Goal: Task Accomplishment & Management: Manage account settings

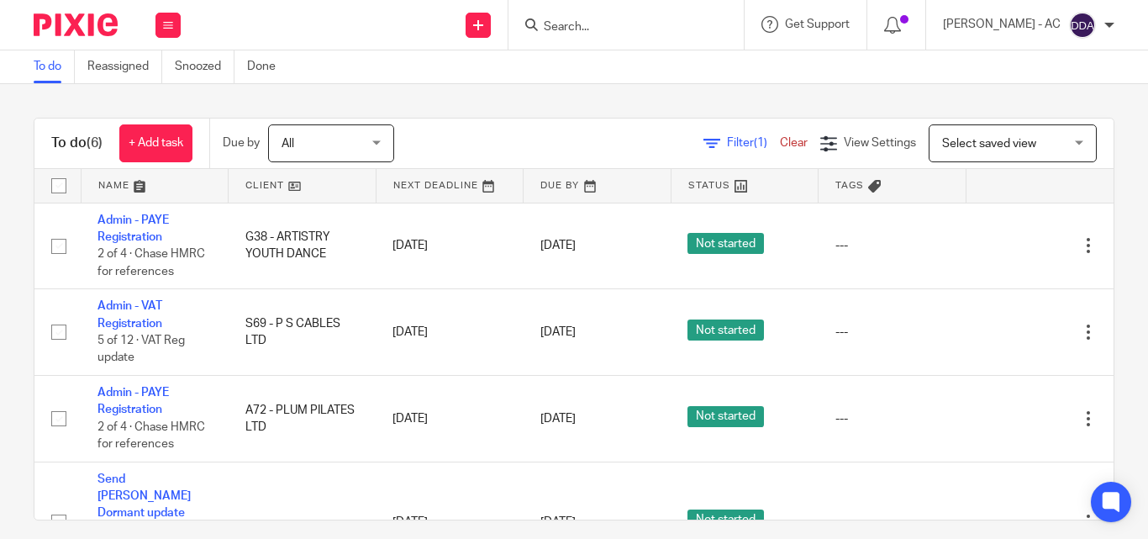
click at [538, 20] on icon at bounding box center [531, 24] width 13 height 13
click at [577, 27] on input "Search" at bounding box center [617, 27] width 151 height 15
paste input "SHACQ ELECTRICS LTD"
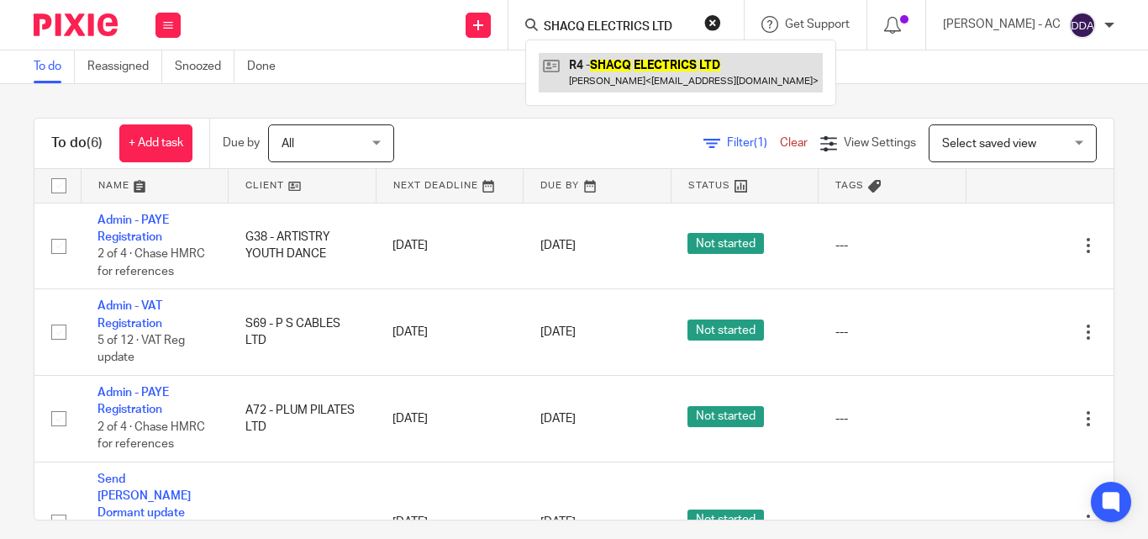
type input "SHACQ ELECTRICS LTD"
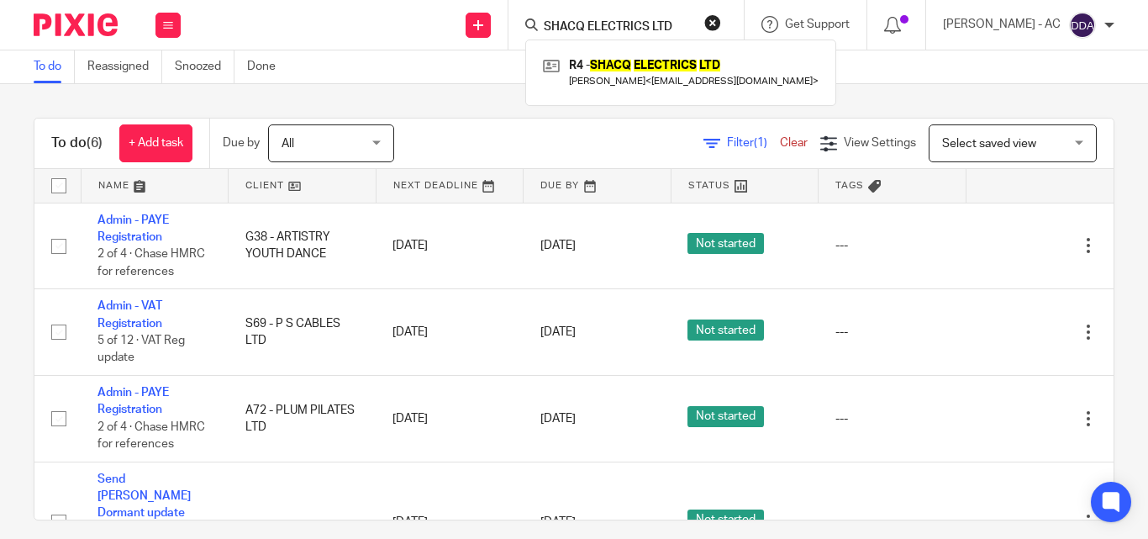
click at [721, 28] on button "reset" at bounding box center [712, 22] width 17 height 17
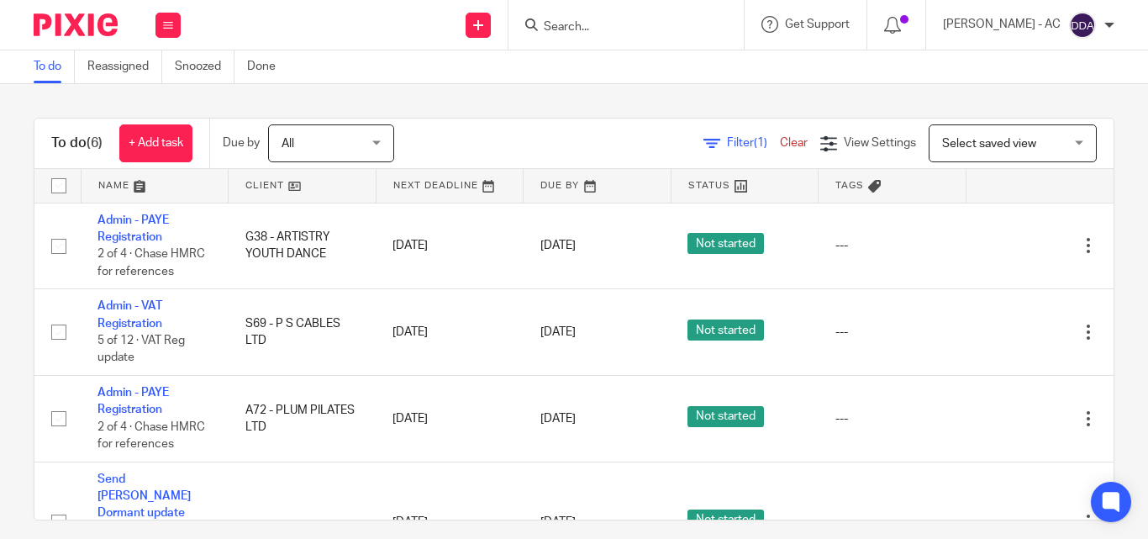
click at [627, 25] on input "Search" at bounding box center [617, 27] width 151 height 15
paste input "CLIVE SIMMONS CONSULTANCY LTD"
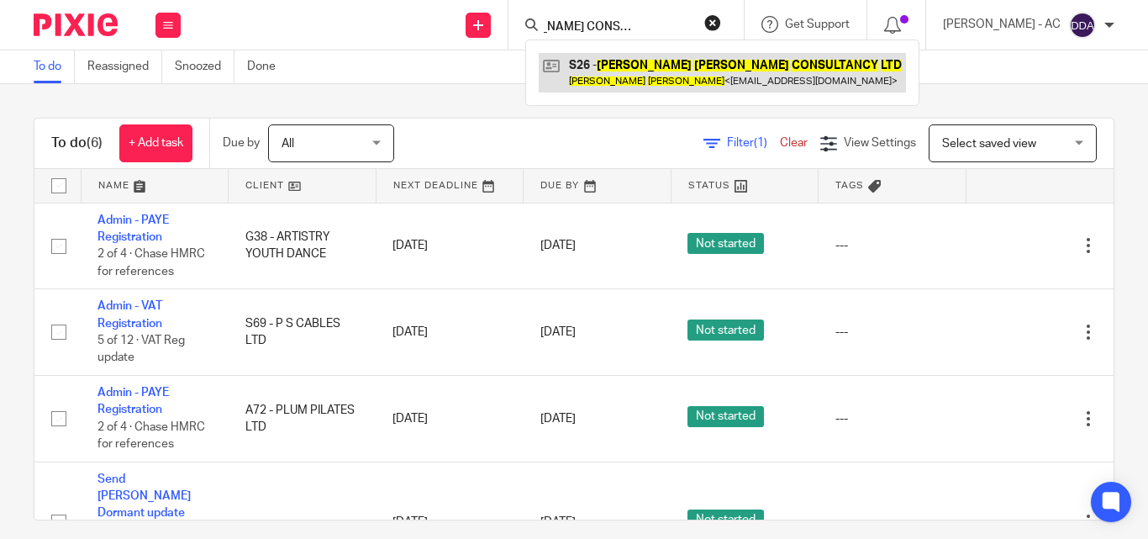
type input "CLIVE SIMMONS CONSULTANCY LTD"
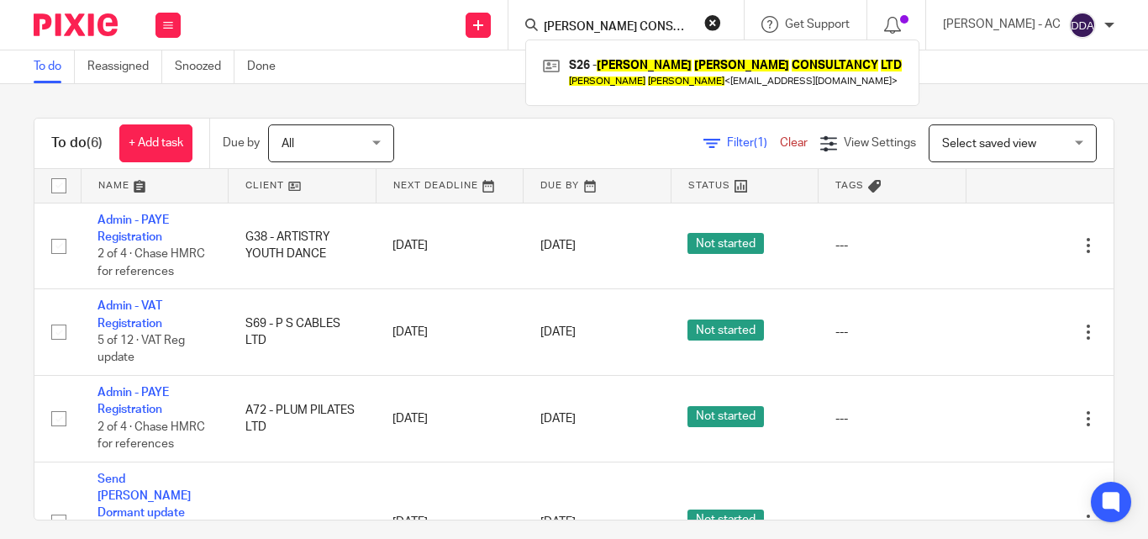
click at [721, 23] on button "reset" at bounding box center [712, 22] width 17 height 17
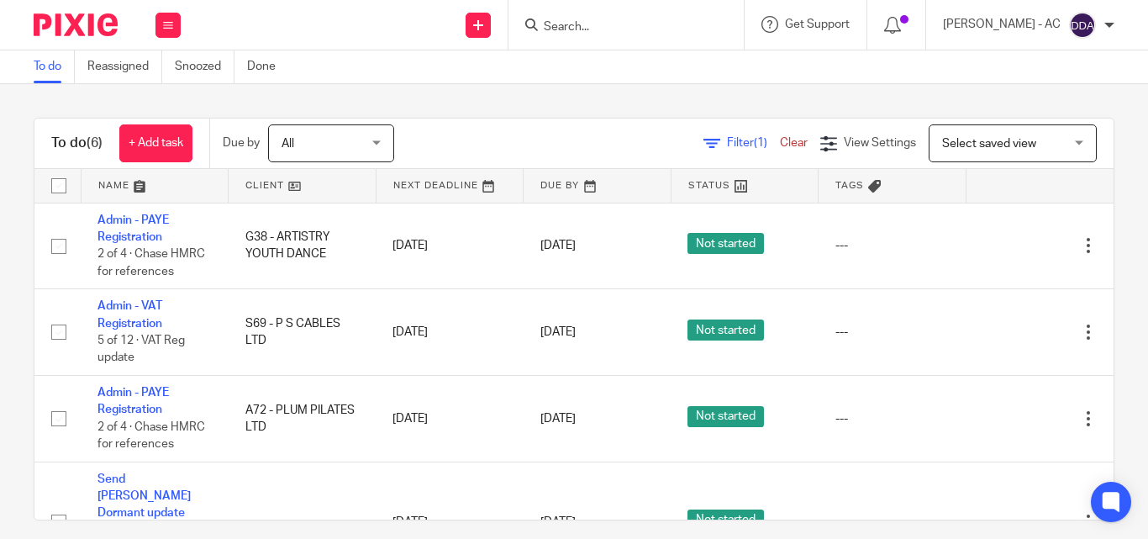
click at [646, 22] on input "Search" at bounding box center [617, 27] width 151 height 15
paste input "KARE DEN SERVICES LTD"
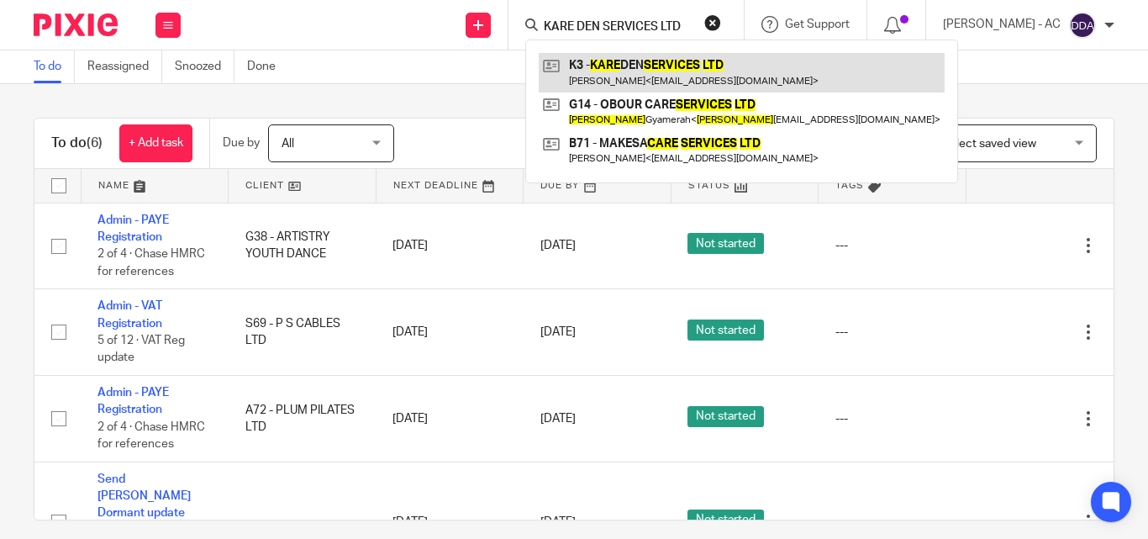
type input "KARE DEN SERVICES LTD"
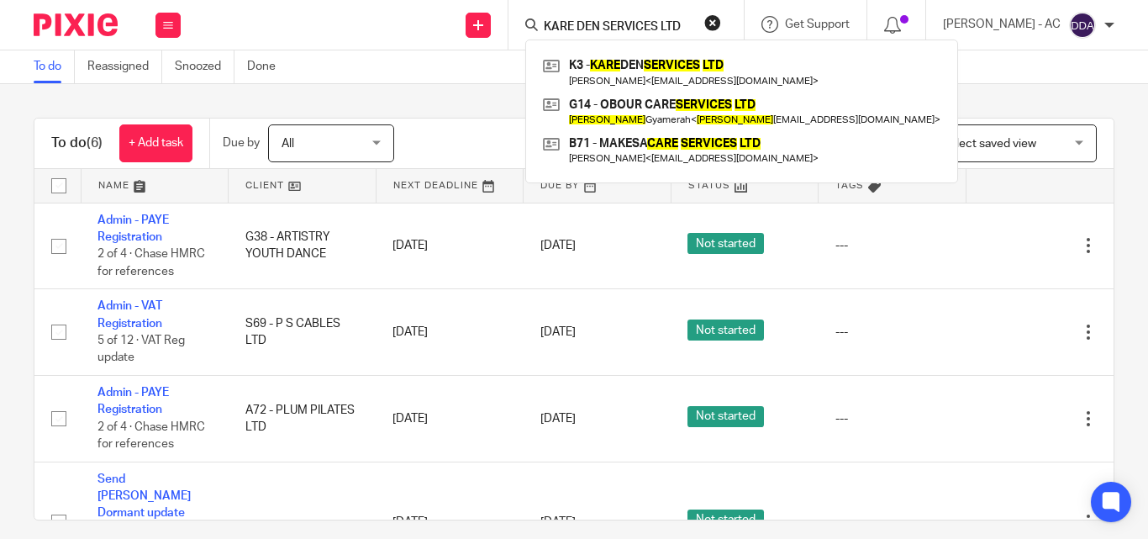
click at [721, 16] on button "reset" at bounding box center [712, 22] width 17 height 17
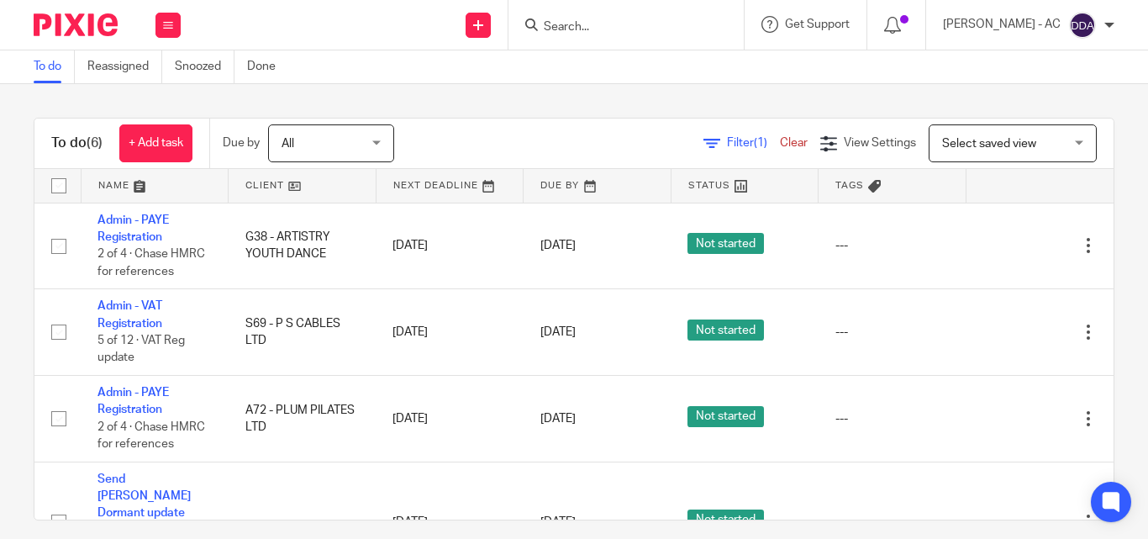
click at [641, 22] on input "Search" at bounding box center [617, 27] width 151 height 15
paste input "PLUSONETMEDIA LTD"
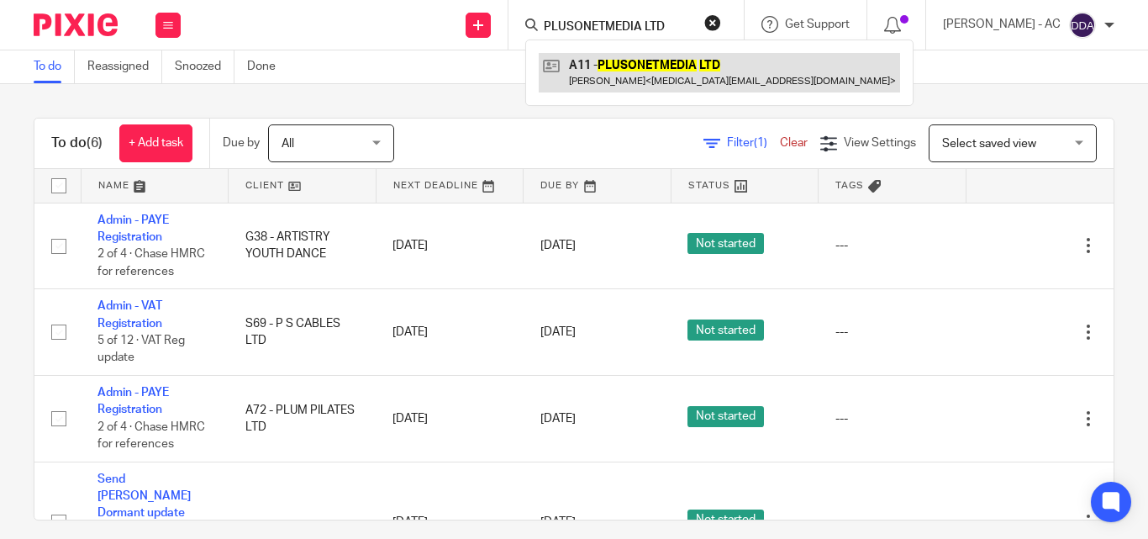
type input "PLUSONETMEDIA LTD"
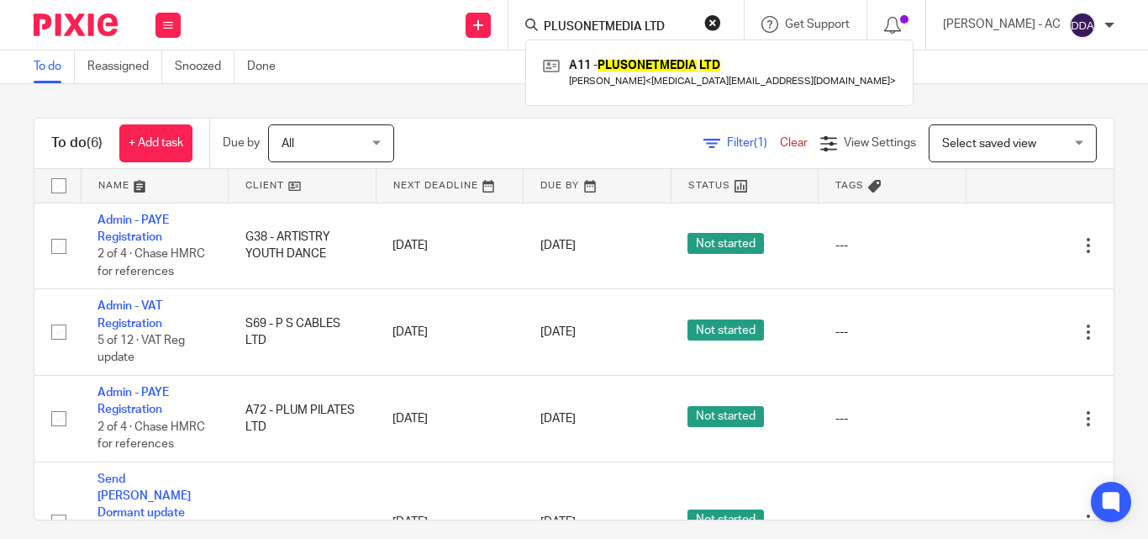
click at [721, 23] on button "reset" at bounding box center [712, 22] width 17 height 17
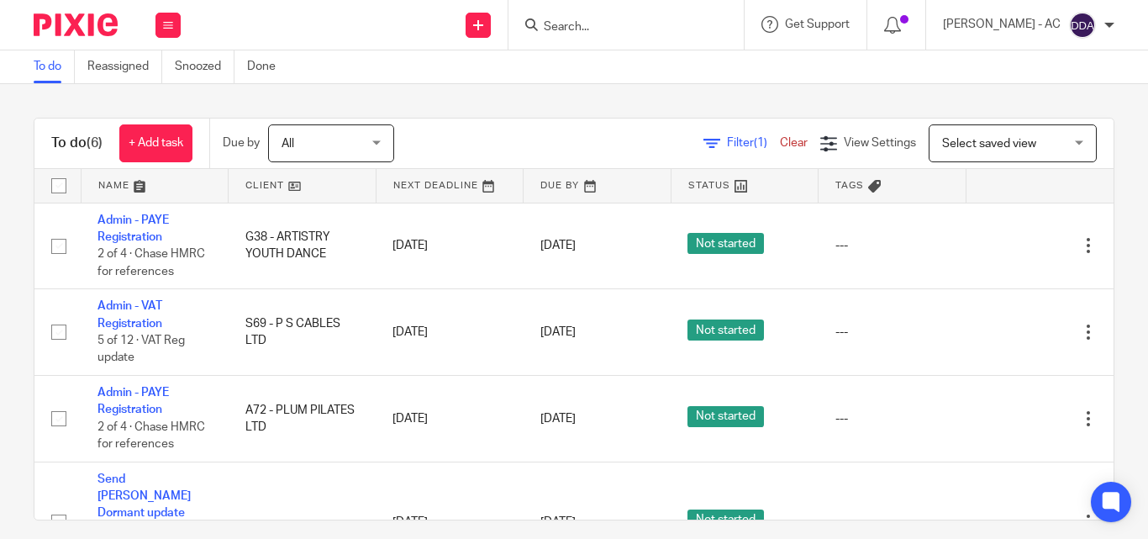
click at [635, 30] on input "Search" at bounding box center [617, 27] width 151 height 15
paste input "COTTSPUBS LIMITED"
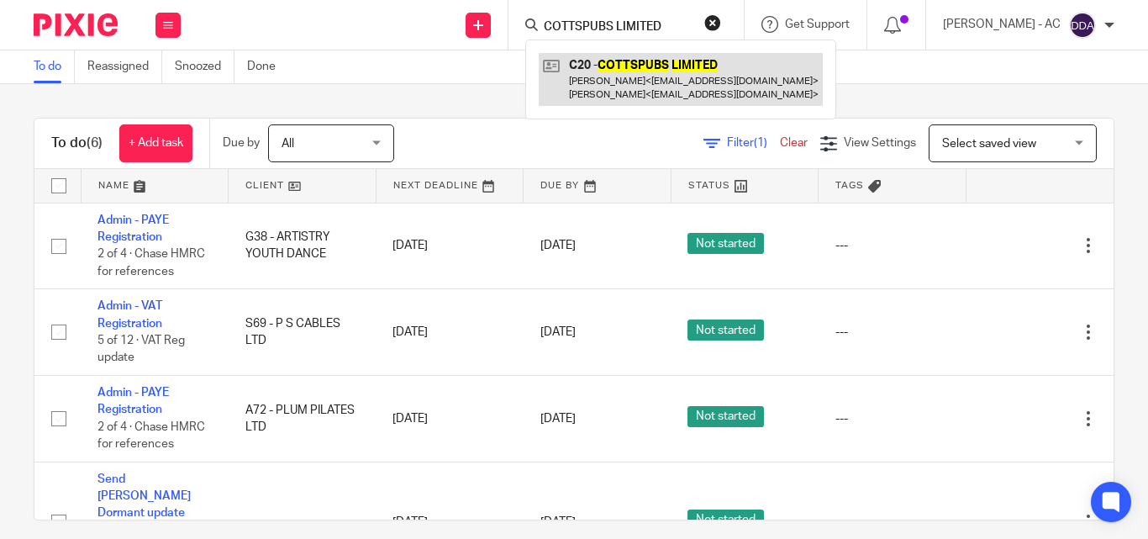
type input "COTTSPUBS LIMITED"
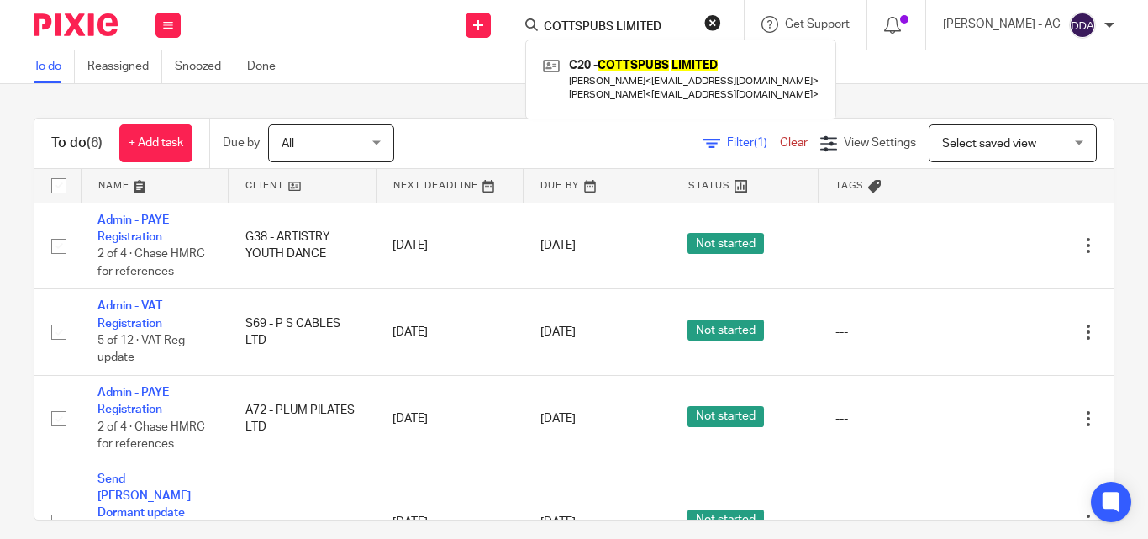
click at [721, 19] on button "reset" at bounding box center [712, 22] width 17 height 17
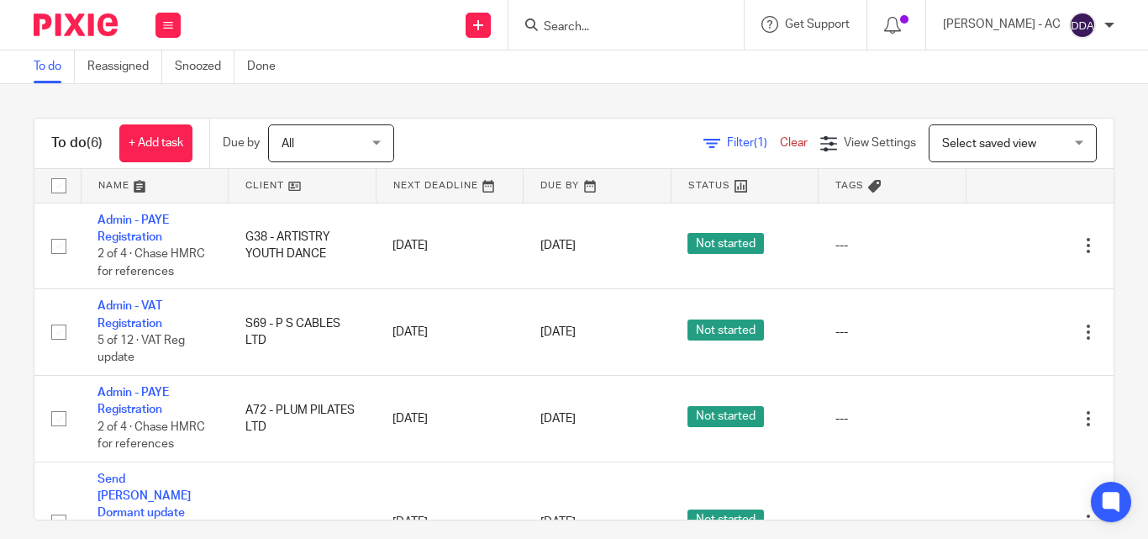
click at [603, 34] on input "Search" at bounding box center [617, 27] width 151 height 15
paste input "KWAKU'S KITCHEN LTD"
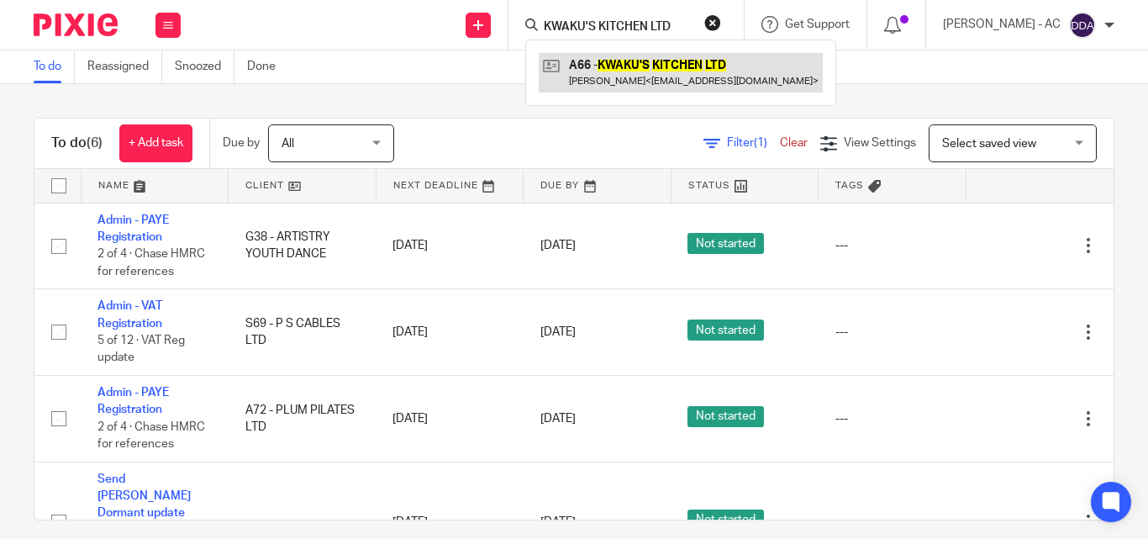
type input "KWAKU'S KITCHEN LTD"
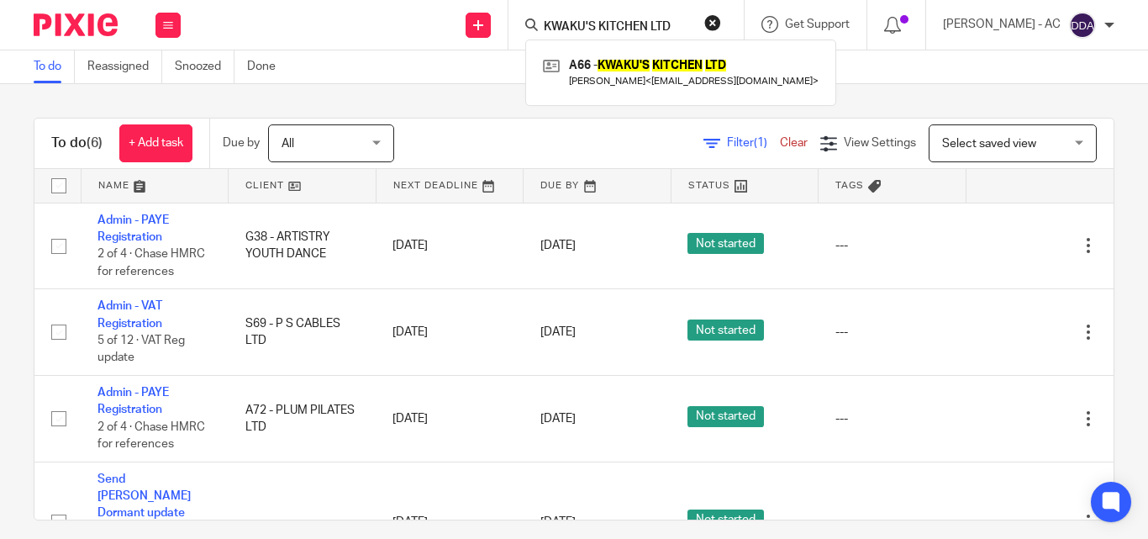
click at [721, 14] on button "reset" at bounding box center [712, 22] width 17 height 17
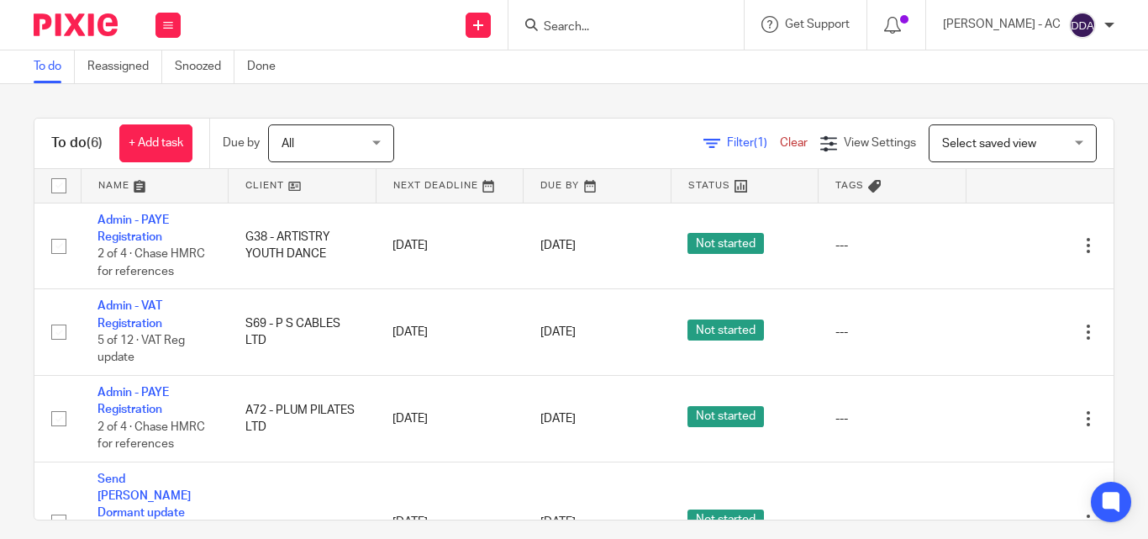
click at [628, 18] on form at bounding box center [631, 24] width 179 height 21
click at [625, 27] on input "Search" at bounding box center [617, 27] width 151 height 15
paste input "BETTER PUSH LTD"
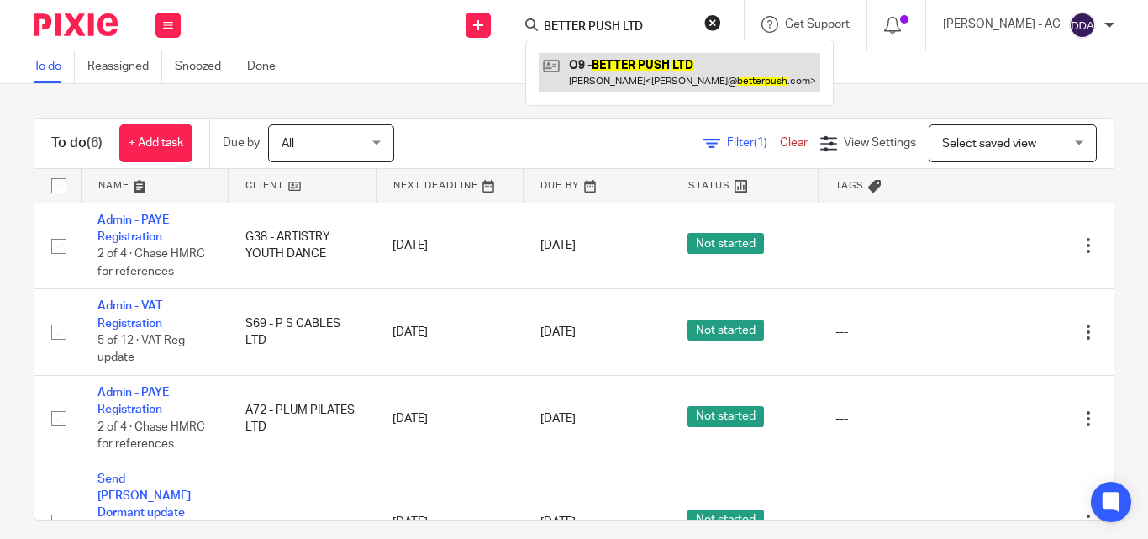
type input "BETTER PUSH LTD"
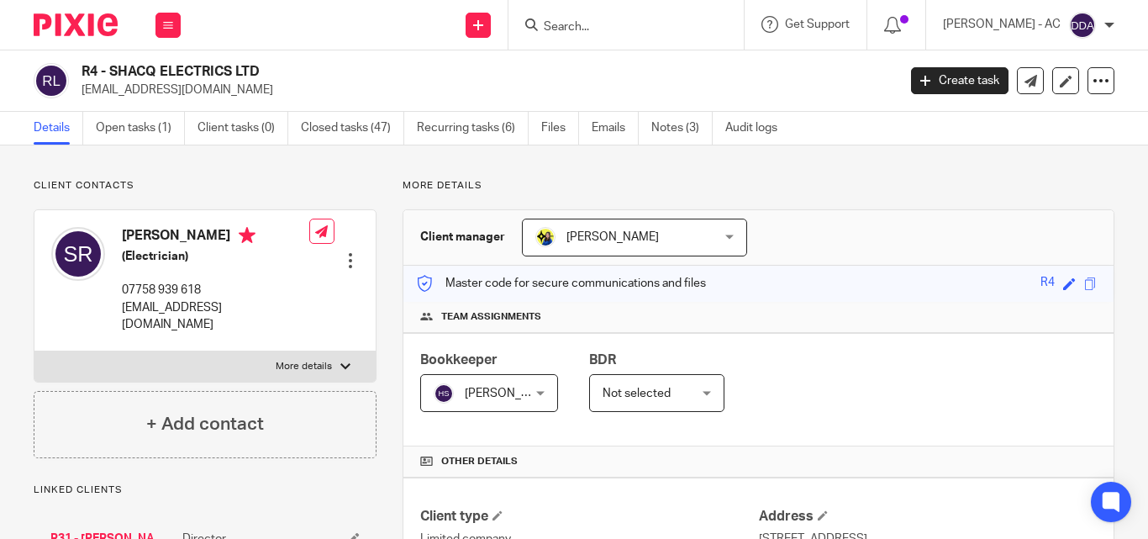
drag, startPoint x: 277, startPoint y: 71, endPoint x: 112, endPoint y: 63, distance: 165.0
click at [112, 63] on h2 "R4 - SHACQ ELECTRICS LTD" at bounding box center [404, 72] width 644 height 18
copy h2 "SHACQ ELECTRICS LTD"
click at [799, 393] on div "Bookkeeper Harsh Sharma Harsh Sharma Not selected Abhay Jayswal Akhil Siby - Bi…" at bounding box center [758, 389] width 710 height 113
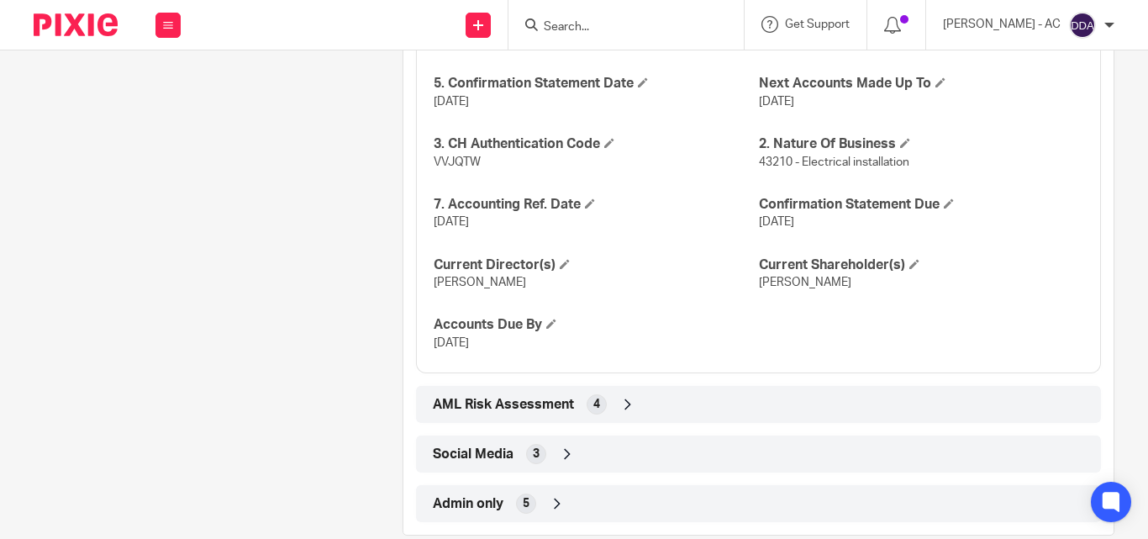
scroll to position [1745, 0]
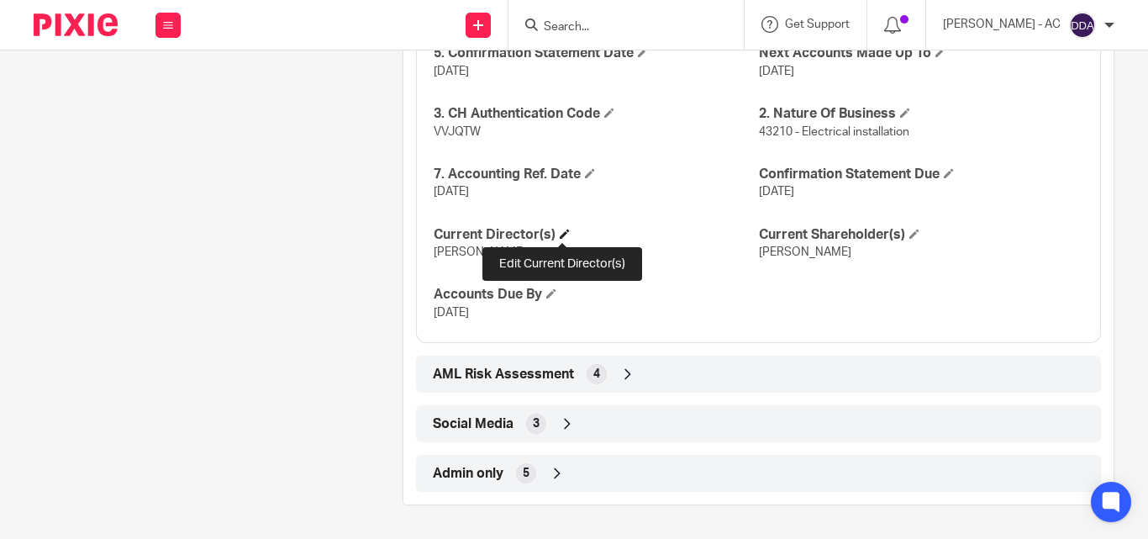
click at [562, 235] on span at bounding box center [565, 234] width 10 height 10
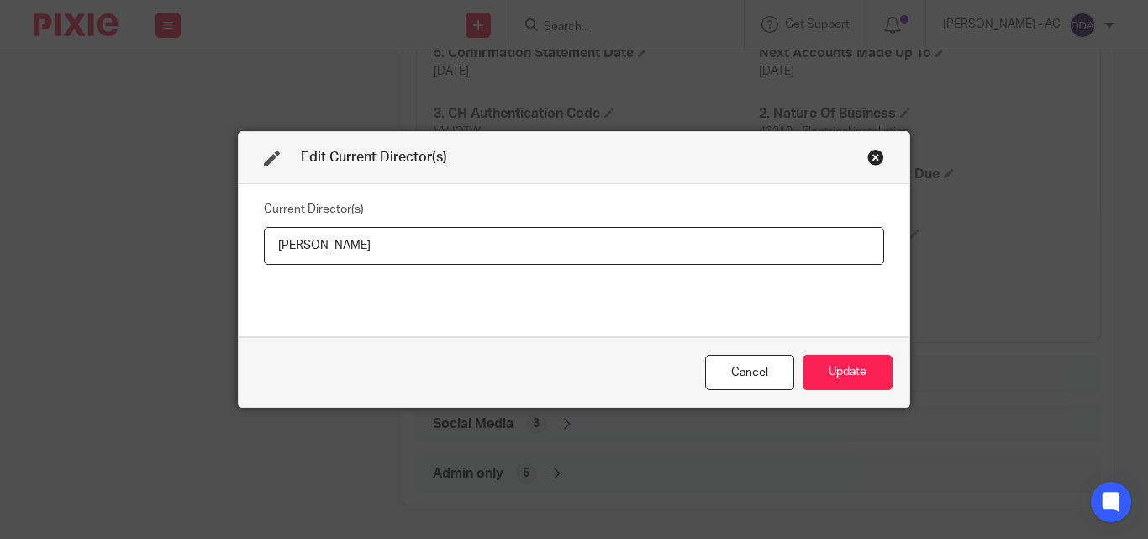
drag, startPoint x: 412, startPoint y: 255, endPoint x: 228, endPoint y: 238, distance: 184.9
click at [228, 238] on div "Edit Current Director(s) Current Director(s) Shacquill Robinson Cancel Update" at bounding box center [574, 269] width 1148 height 539
type input "Mr Shacquill ROBINSON"
click at [872, 372] on button "Update" at bounding box center [848, 373] width 90 height 36
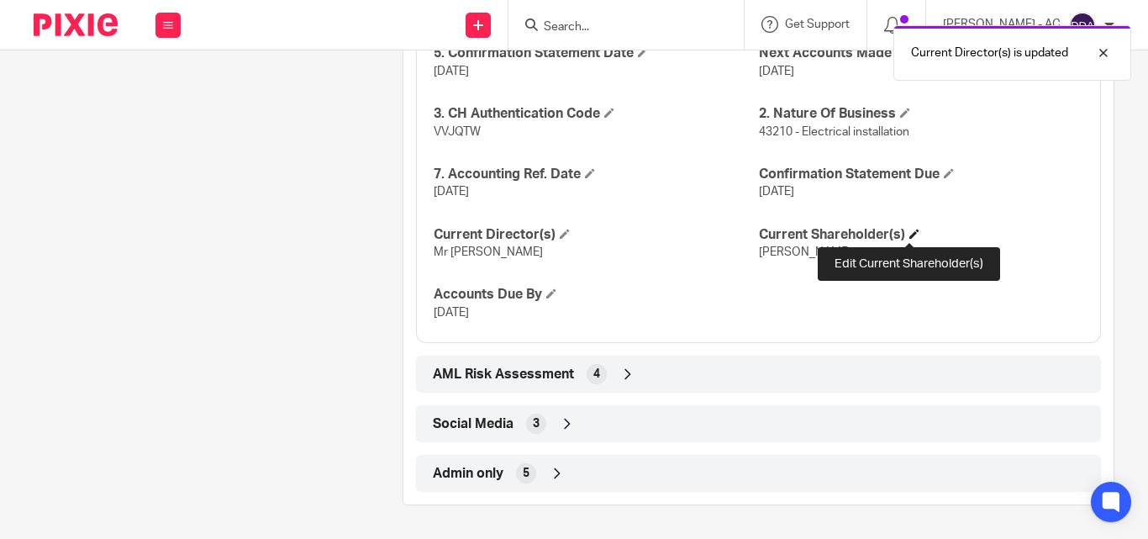
click at [912, 229] on span at bounding box center [915, 234] width 10 height 10
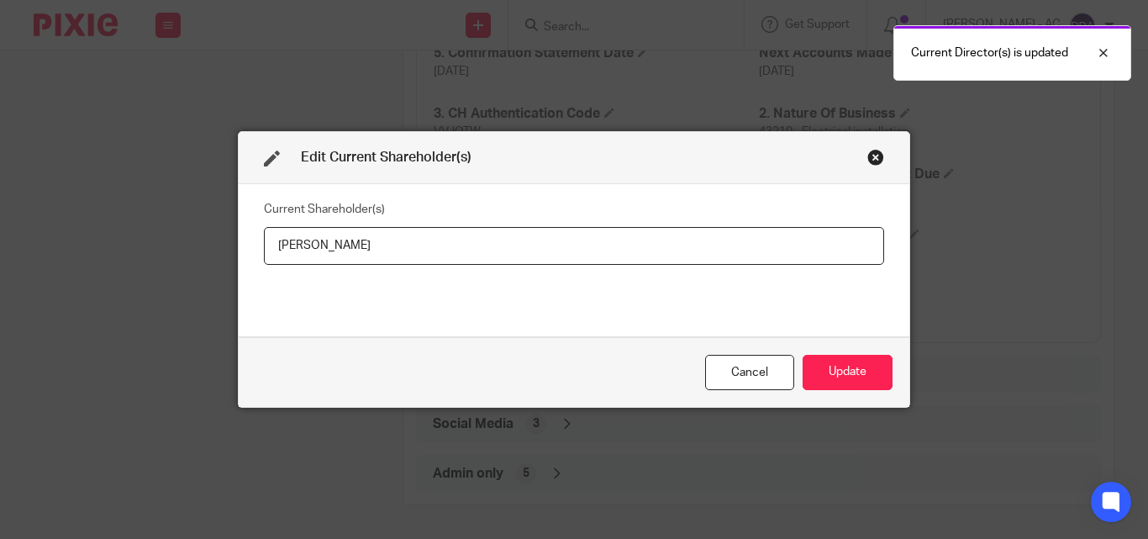
drag, startPoint x: 395, startPoint y: 250, endPoint x: 245, endPoint y: 242, distance: 149.8
click at [245, 242] on div "Current Shareholder(s) Shacquill ROBINSON" at bounding box center [574, 260] width 671 height 152
click at [852, 366] on button "Update" at bounding box center [848, 373] width 90 height 36
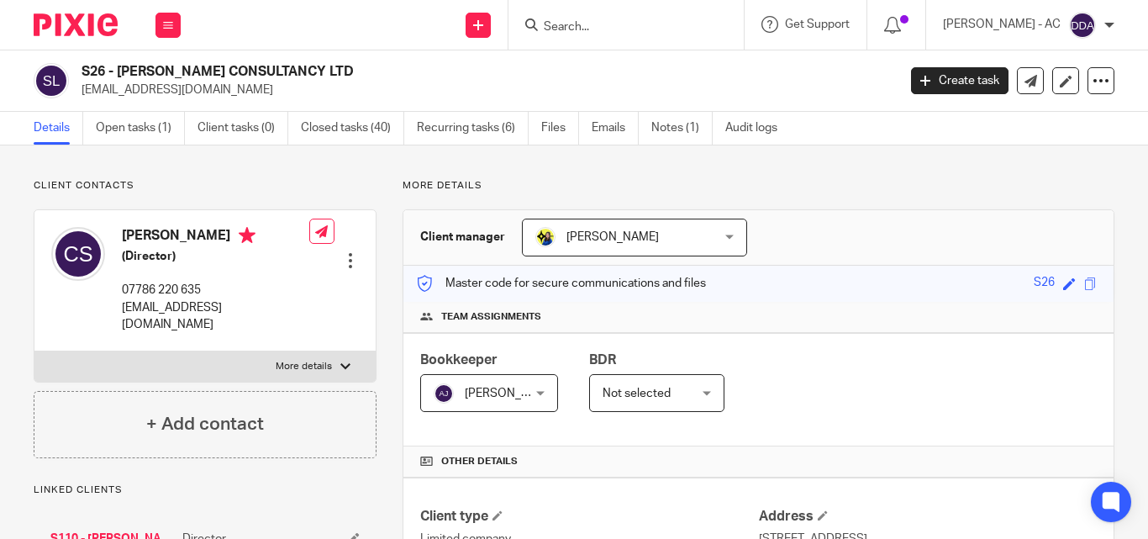
drag, startPoint x: 364, startPoint y: 71, endPoint x: 119, endPoint y: 65, distance: 245.5
click at [119, 65] on h2 "S26 - CLIVE SIMMONS CONSULTANCY LTD" at bounding box center [404, 72] width 644 height 18
copy h2 "CLIVE SIMMONS CONSULTANCY LTD"
click at [942, 369] on div "Bookkeeper Abhay Jayswal Abhay Jayswal Not selected Abhay Jayswal Akhil Siby - …" at bounding box center [758, 389] width 710 height 113
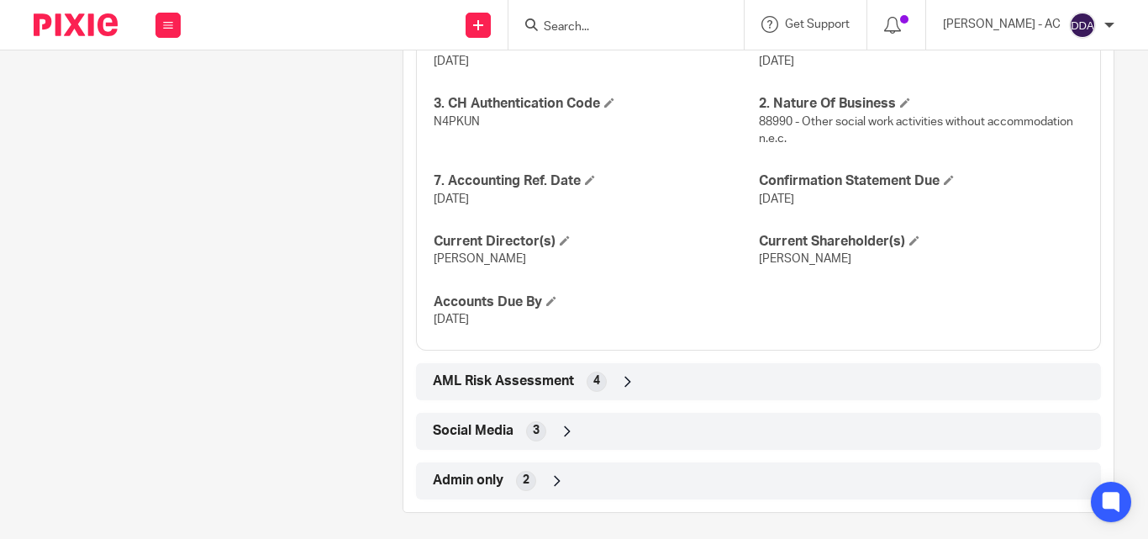
scroll to position [1763, 0]
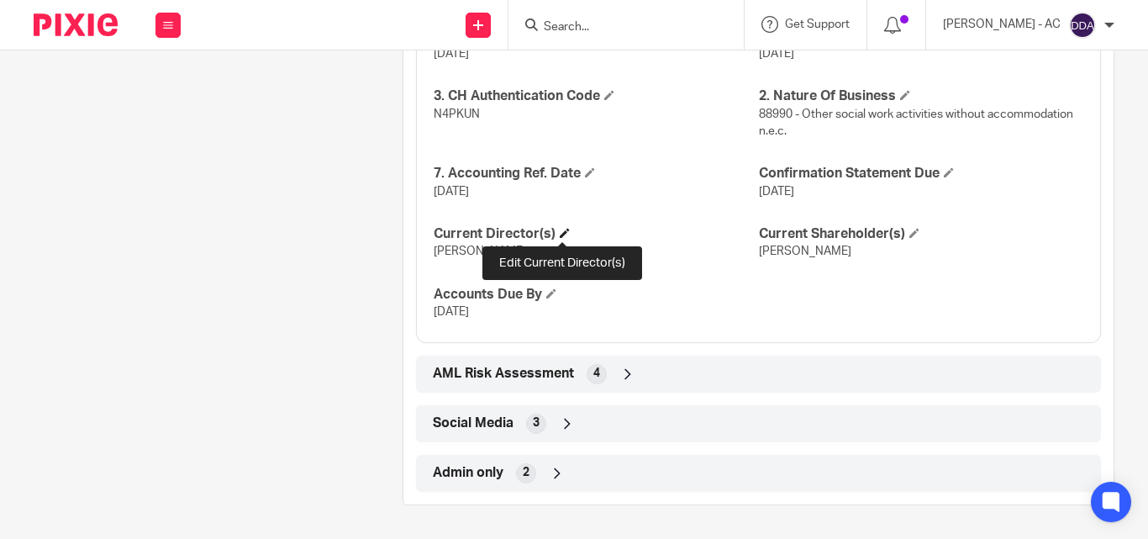
click at [562, 230] on span at bounding box center [565, 233] width 10 height 10
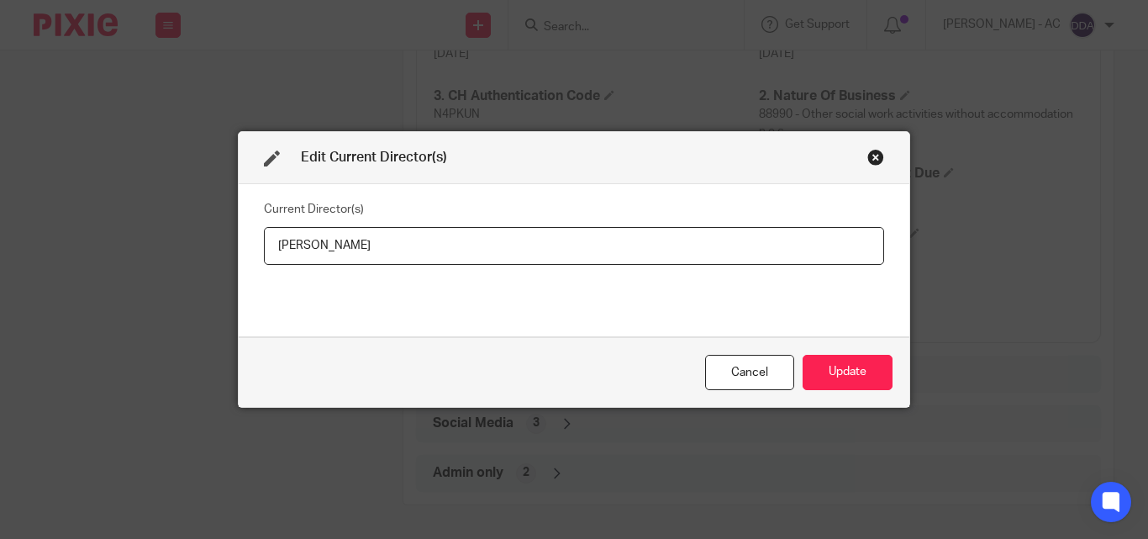
drag, startPoint x: 370, startPoint y: 243, endPoint x: 214, endPoint y: 244, distance: 156.4
click at [214, 244] on div "Edit Current Director(s) Current Director(s) Clive Simmons Cancel Update" at bounding box center [574, 269] width 1148 height 539
type input "Mr Clive SIMMONS"
click at [835, 377] on button "Update" at bounding box center [848, 373] width 90 height 36
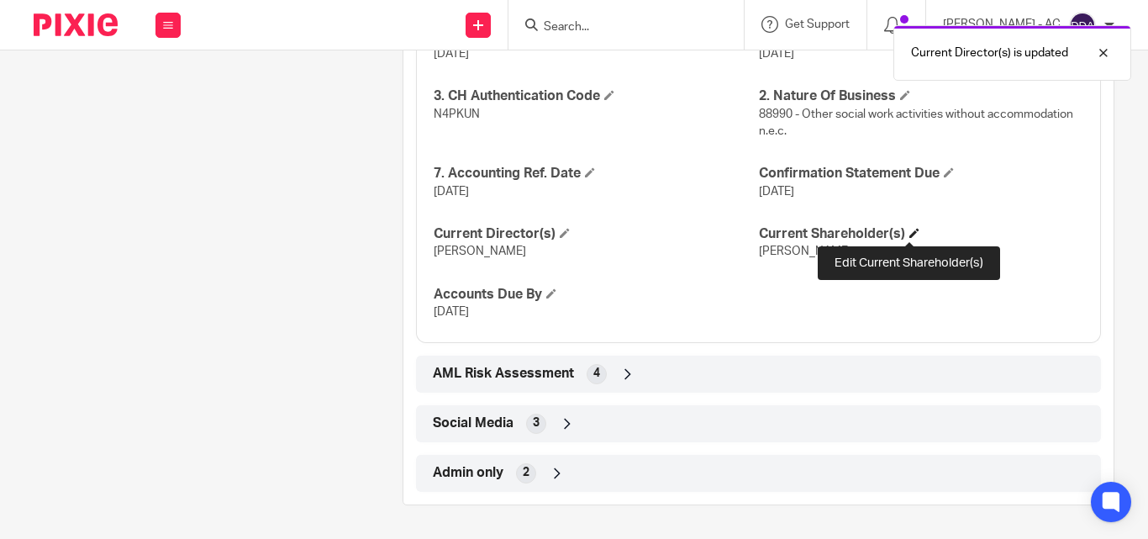
click at [910, 230] on span at bounding box center [915, 233] width 10 height 10
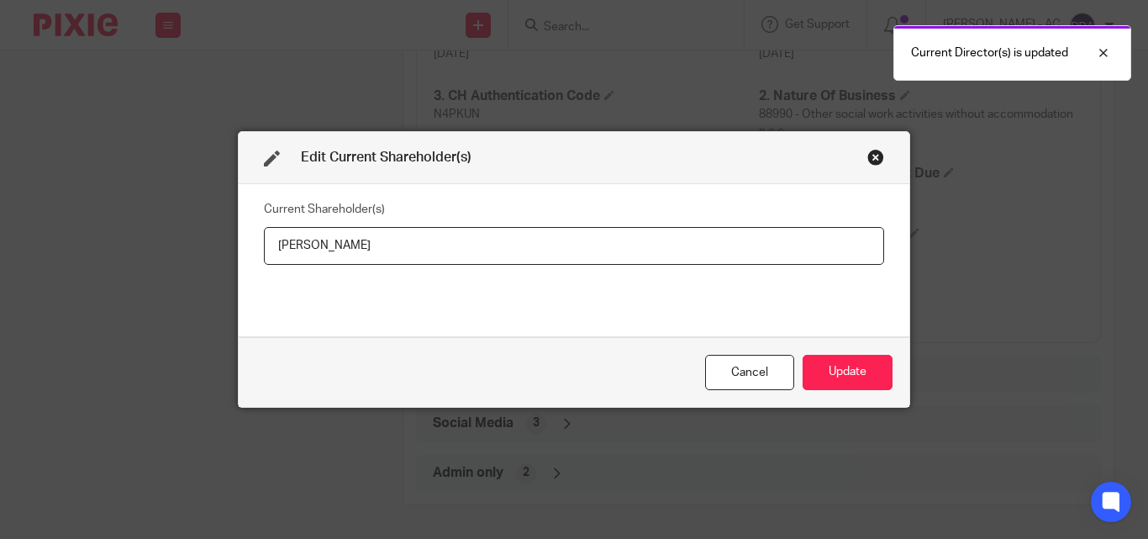
drag, startPoint x: 353, startPoint y: 245, endPoint x: 250, endPoint y: 245, distance: 102.6
click at [250, 245] on div "Current Shareholder(s) Clive SIMMONS" at bounding box center [574, 260] width 671 height 152
click at [862, 372] on button "Update" at bounding box center [848, 373] width 90 height 36
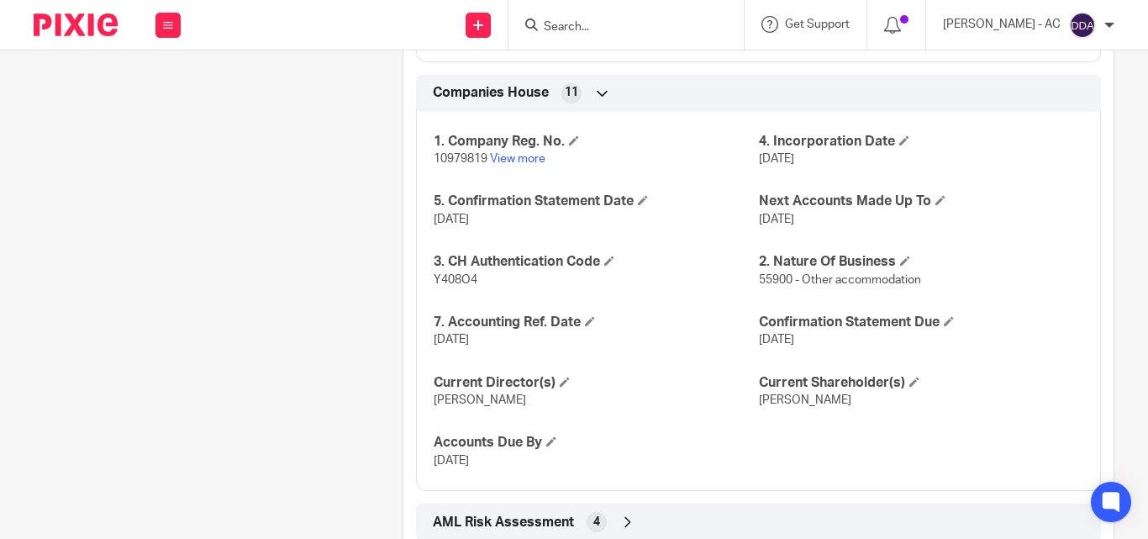
scroll to position [1745, 0]
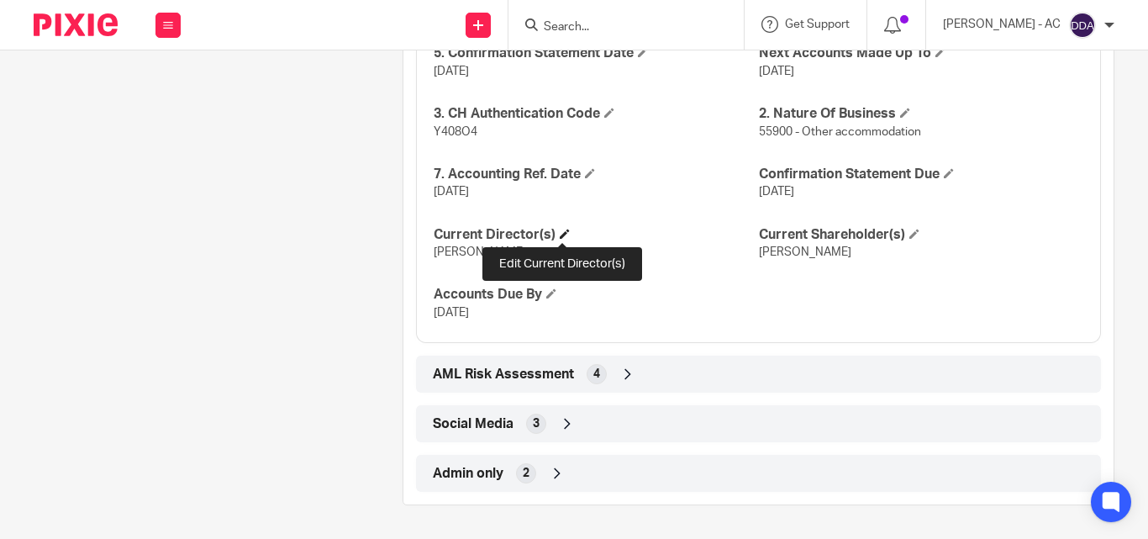
click at [560, 232] on span at bounding box center [565, 234] width 10 height 10
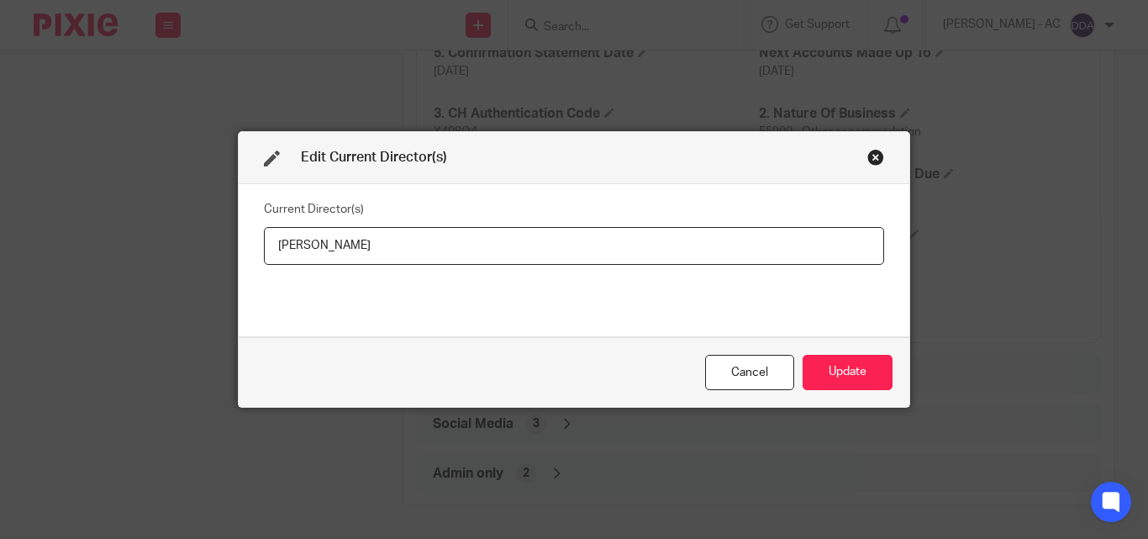
drag, startPoint x: 405, startPoint y: 256, endPoint x: 217, endPoint y: 255, distance: 188.3
click at [217, 255] on div "Edit Current Director(s) Current Director(s) [PERSON_NAME] Cancel Update" at bounding box center [574, 269] width 1148 height 539
type input "Miss [PERSON_NAME]"
click at [860, 359] on button "Update" at bounding box center [848, 373] width 90 height 36
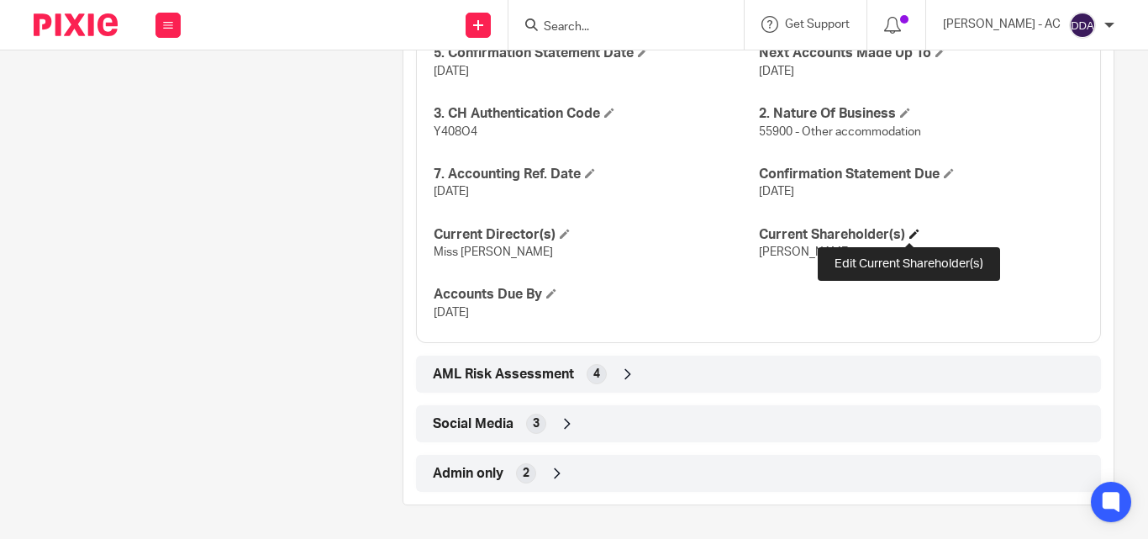
click at [913, 234] on span at bounding box center [915, 234] width 10 height 10
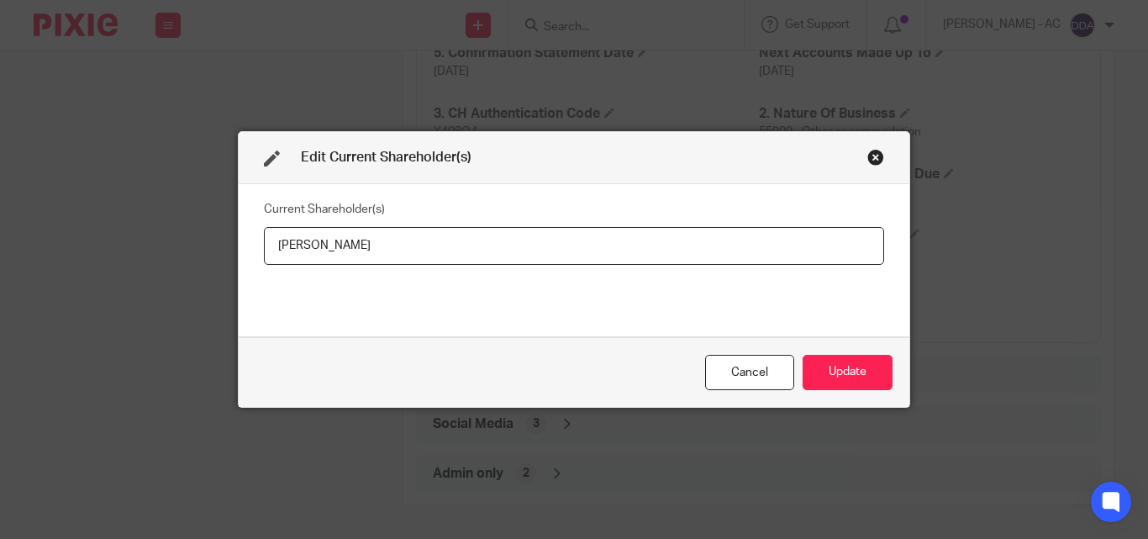
drag, startPoint x: 477, startPoint y: 247, endPoint x: 182, endPoint y: 264, distance: 295.5
click at [182, 265] on div "Edit Current Shareholder(s) Current Shareholder(s) Denise KARATURP Cancel Update" at bounding box center [574, 269] width 1148 height 539
click at [879, 375] on button "Update" at bounding box center [848, 373] width 90 height 36
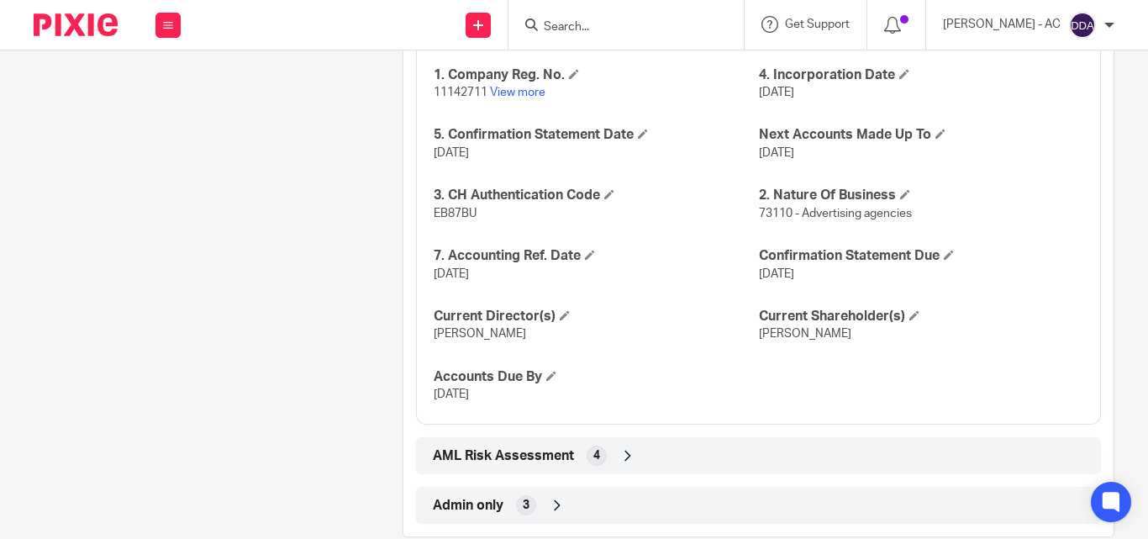
scroll to position [1937, 0]
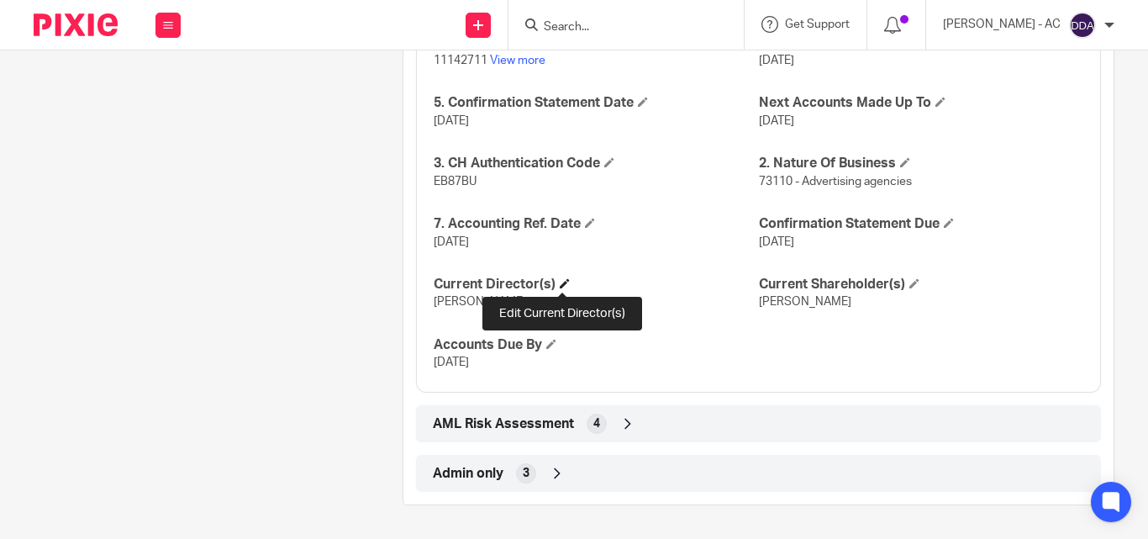
click at [561, 282] on span at bounding box center [565, 283] width 10 height 10
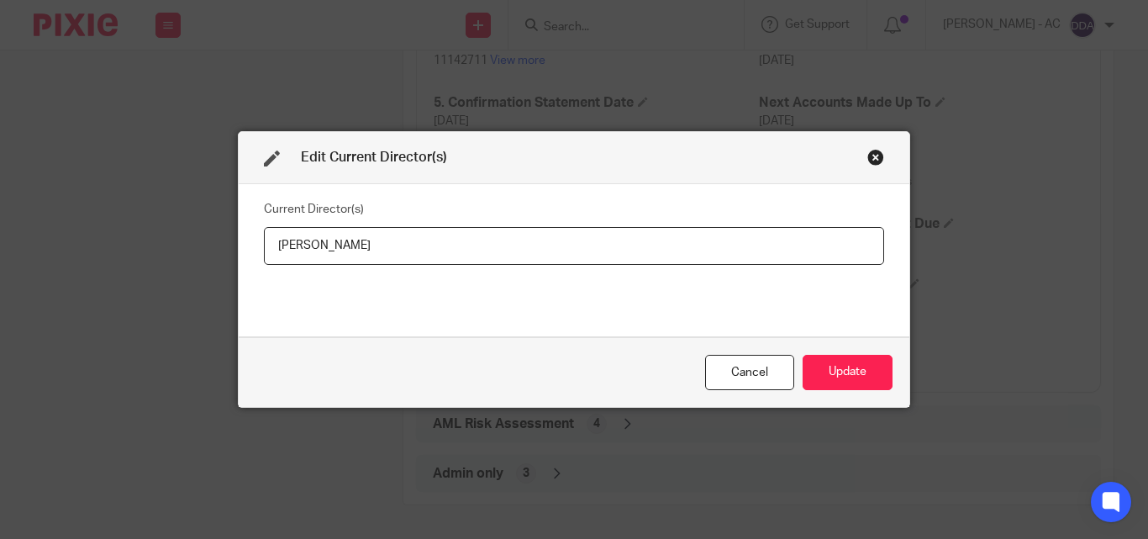
drag, startPoint x: 423, startPoint y: 249, endPoint x: 216, endPoint y: 253, distance: 206.8
click at [216, 253] on div "Edit Current Director(s) Current Director(s) Oluwatobi AKINKUGBE Cancel Update" at bounding box center [574, 269] width 1148 height 539
type input "Mr Oluwatobi AKINKUGBE"
click at [851, 369] on button "Update" at bounding box center [848, 373] width 90 height 36
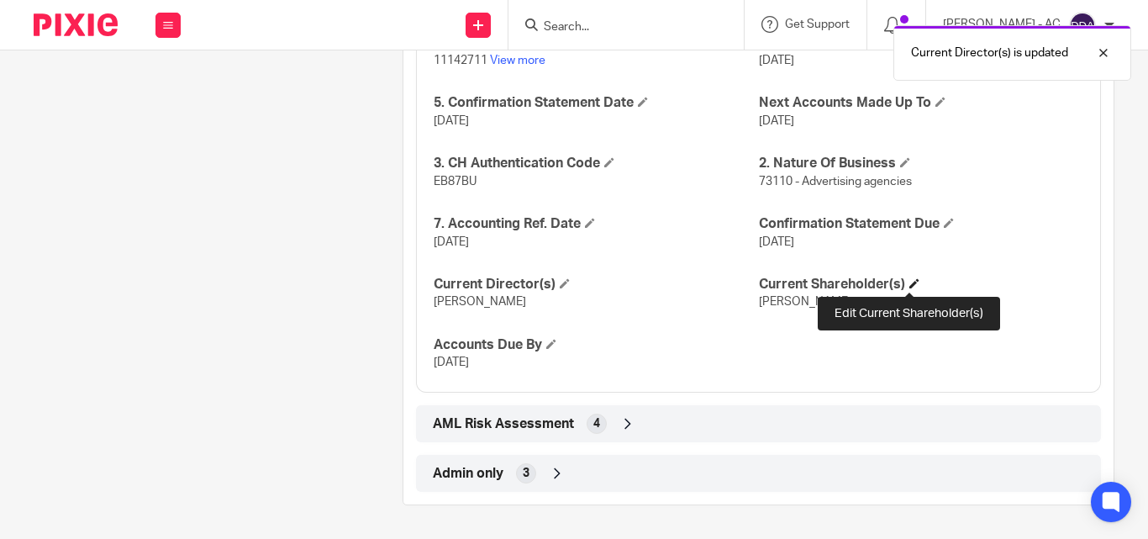
click at [913, 279] on span at bounding box center [915, 283] width 10 height 10
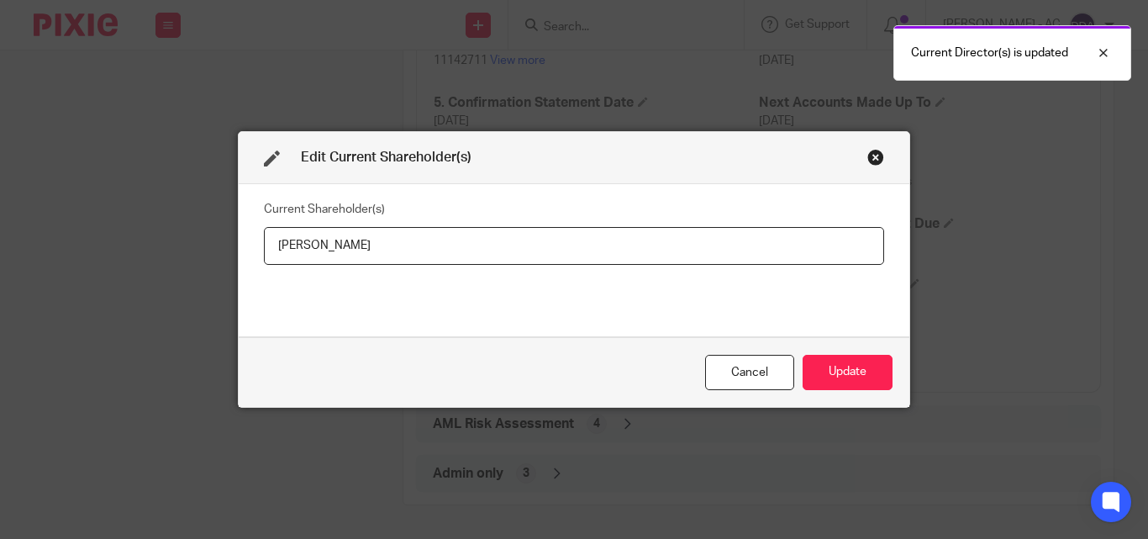
drag, startPoint x: 431, startPoint y: 245, endPoint x: 191, endPoint y: 247, distance: 240.4
click at [191, 247] on div "Edit Current Shareholder(s) Current Shareholder(s) Oluwatobi AKINKUGBE Cancel U…" at bounding box center [574, 269] width 1148 height 539
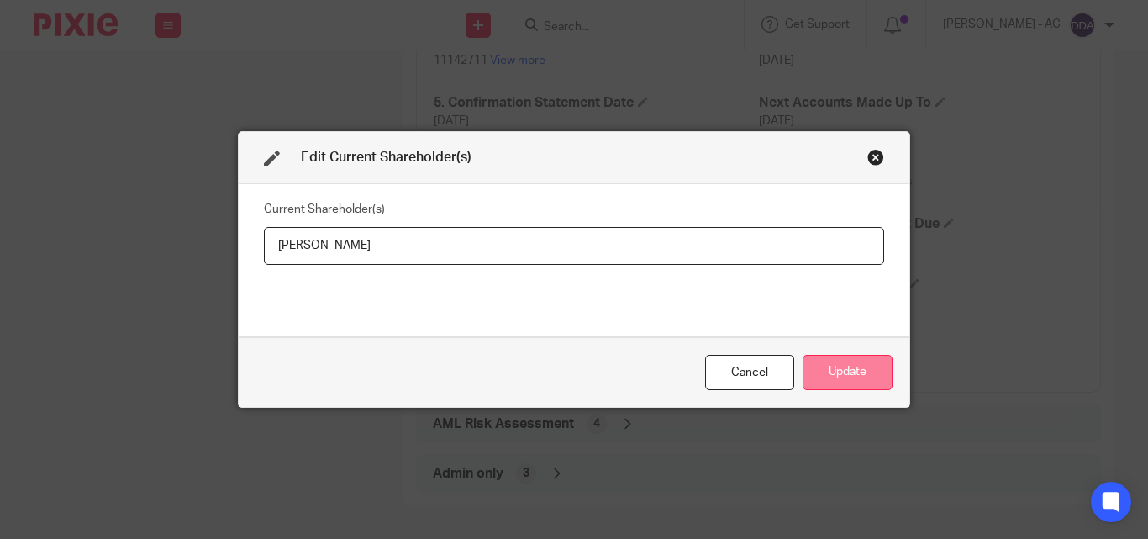
click at [841, 359] on button "Update" at bounding box center [848, 373] width 90 height 36
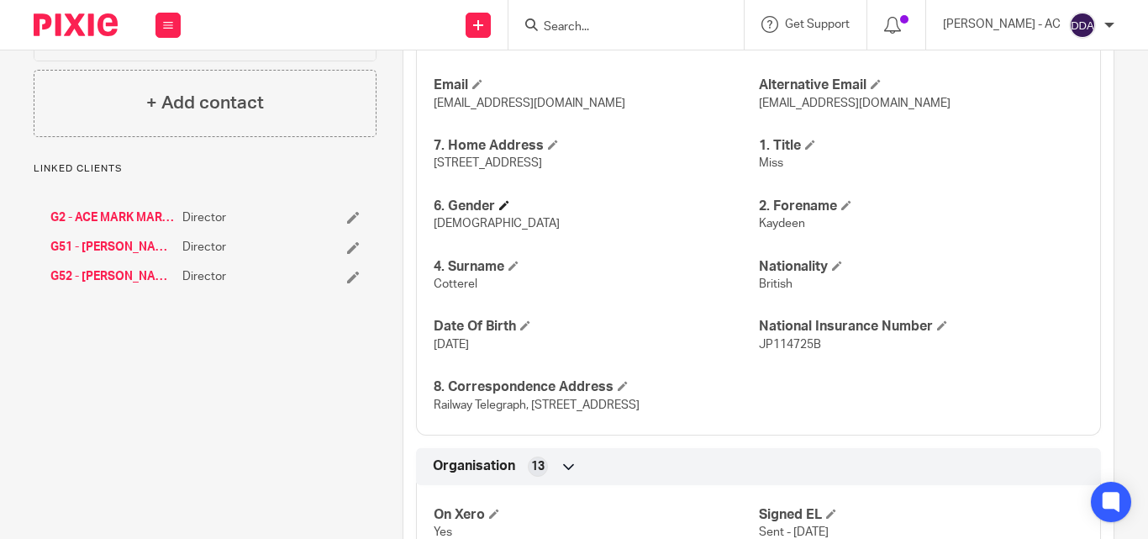
scroll to position [672, 0]
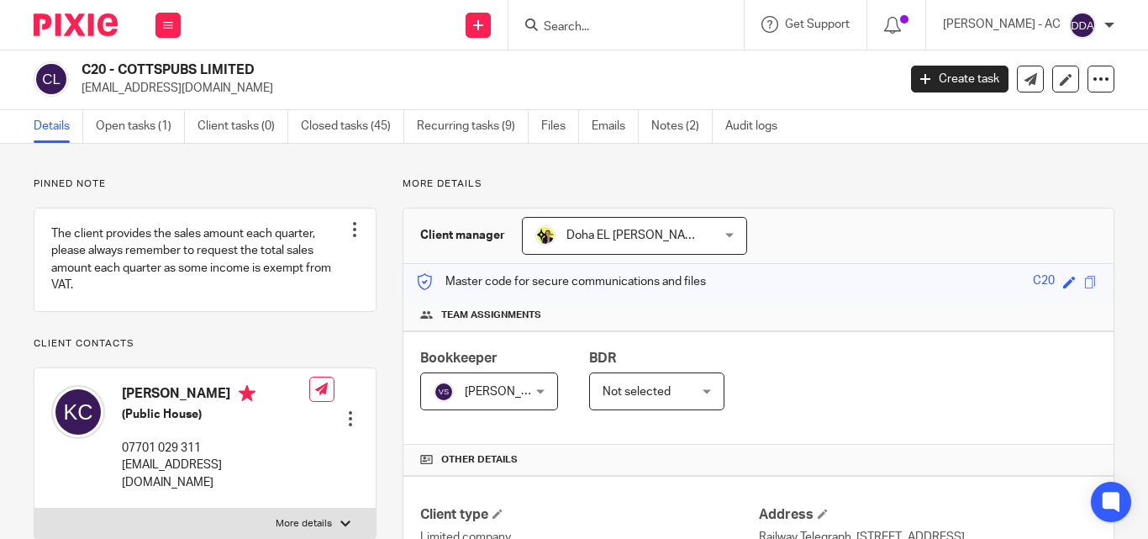
scroll to position [0, 0]
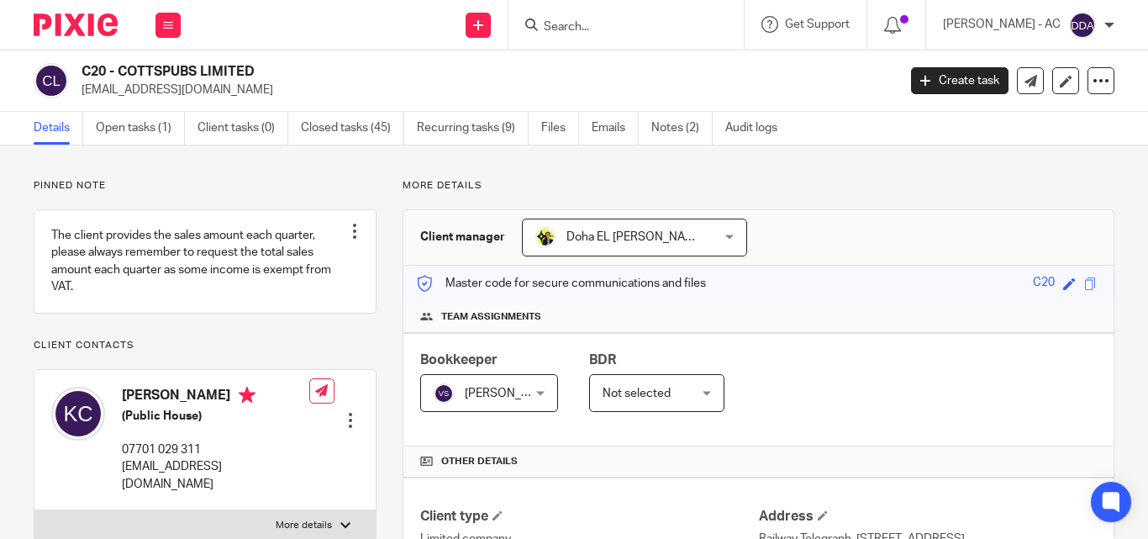
click at [956, 364] on div "Bookkeeper Vaibhav Solanki Vaibhav Solanki Not selected Abhay Jayswal Akhil Sib…" at bounding box center [758, 389] width 710 height 113
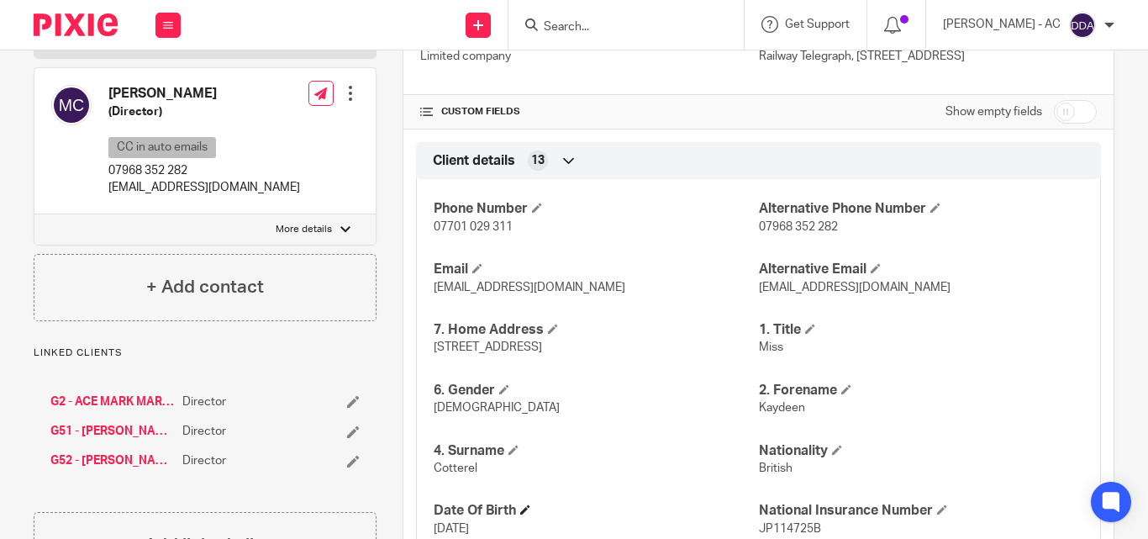
scroll to position [420, 0]
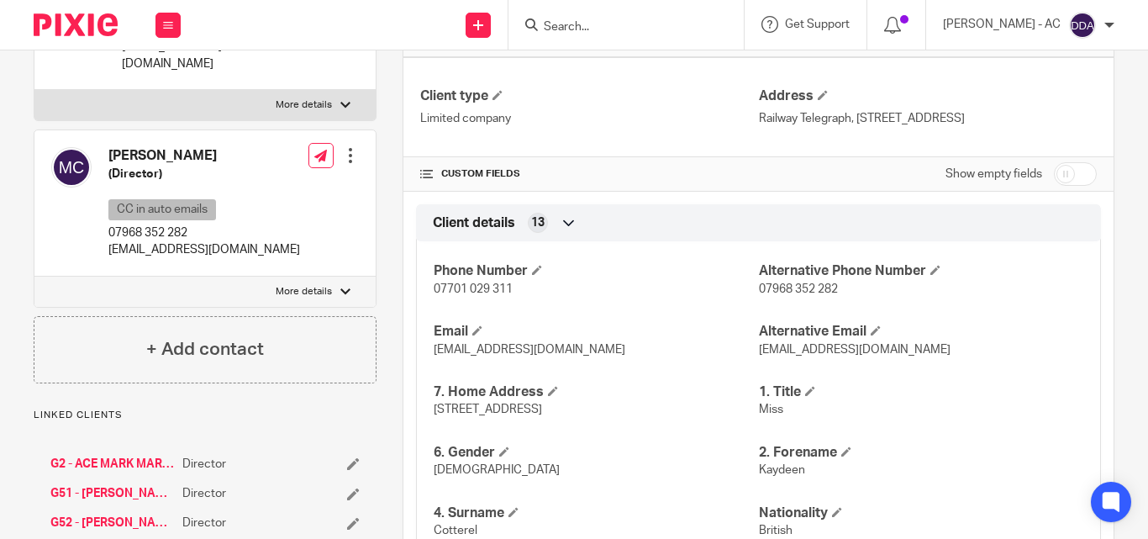
click at [328, 288] on label "More details" at bounding box center [204, 292] width 341 height 30
click at [34, 277] on input "More details" at bounding box center [34, 276] width 1 height 1
checkbox input "true"
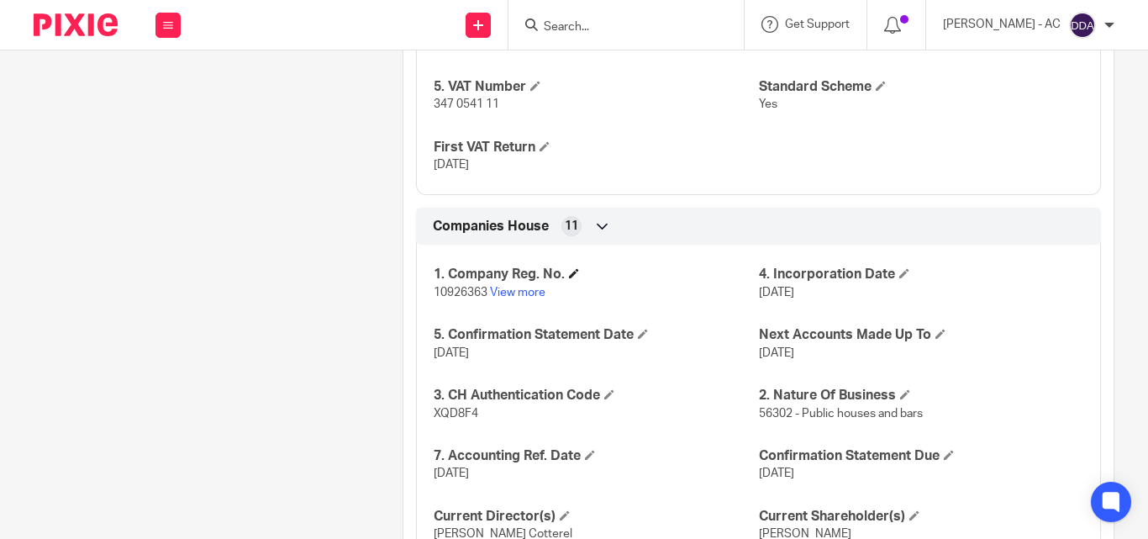
scroll to position [2101, 0]
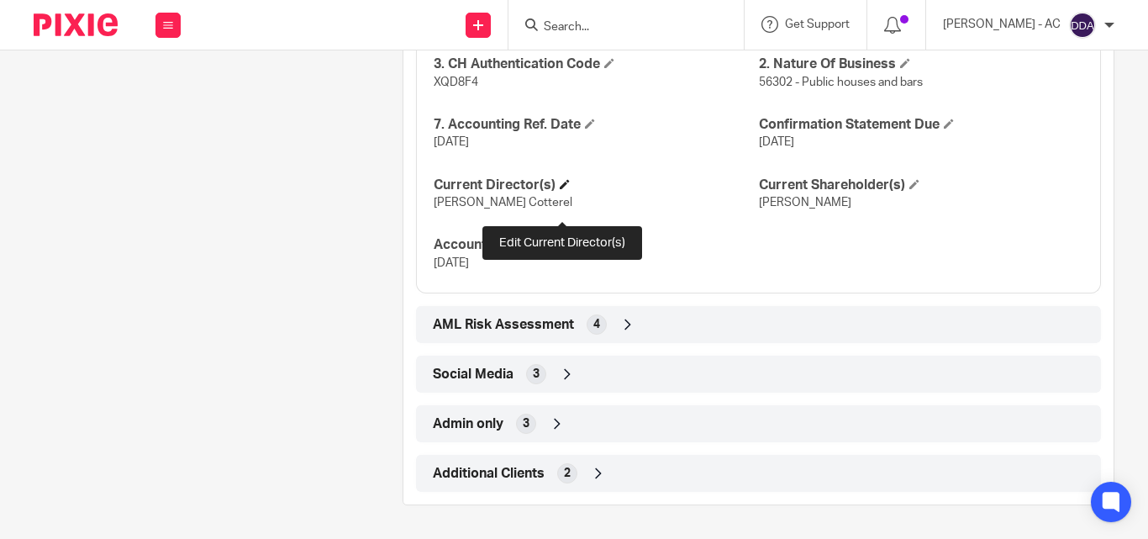
click at [566, 189] on span at bounding box center [565, 184] width 10 height 10
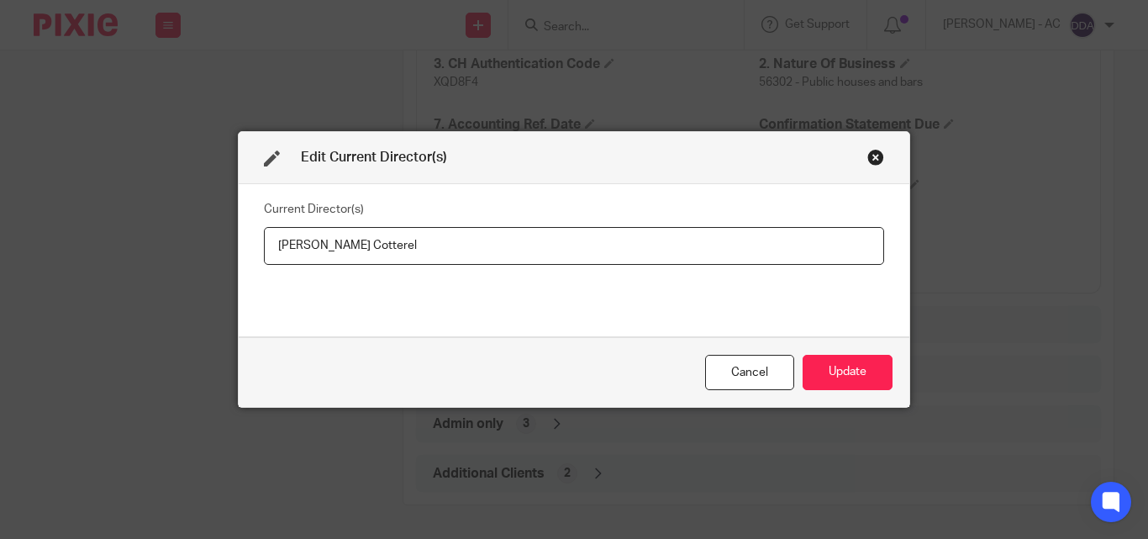
drag, startPoint x: 420, startPoint y: 240, endPoint x: 222, endPoint y: 233, distance: 198.5
click at [222, 233] on div "Edit Current Director(s) Current Director(s) Mark Junior Cotterel Cancel Update" at bounding box center [574, 269] width 1148 height 539
type input "Mr Mark Junior COTTEREL"
click at [841, 377] on button "Update" at bounding box center [848, 373] width 90 height 36
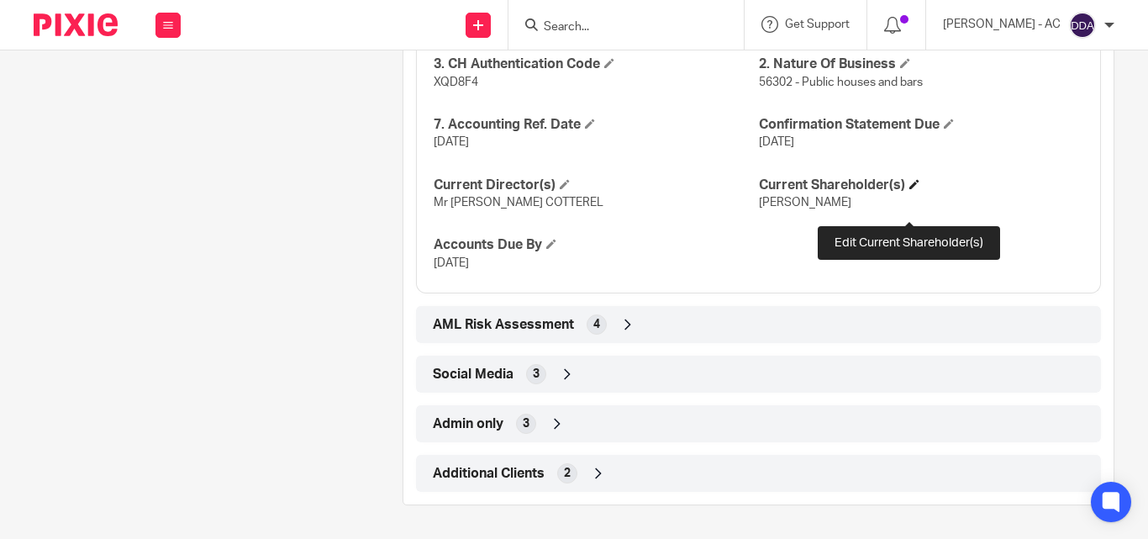
click at [911, 189] on span at bounding box center [915, 184] width 10 height 10
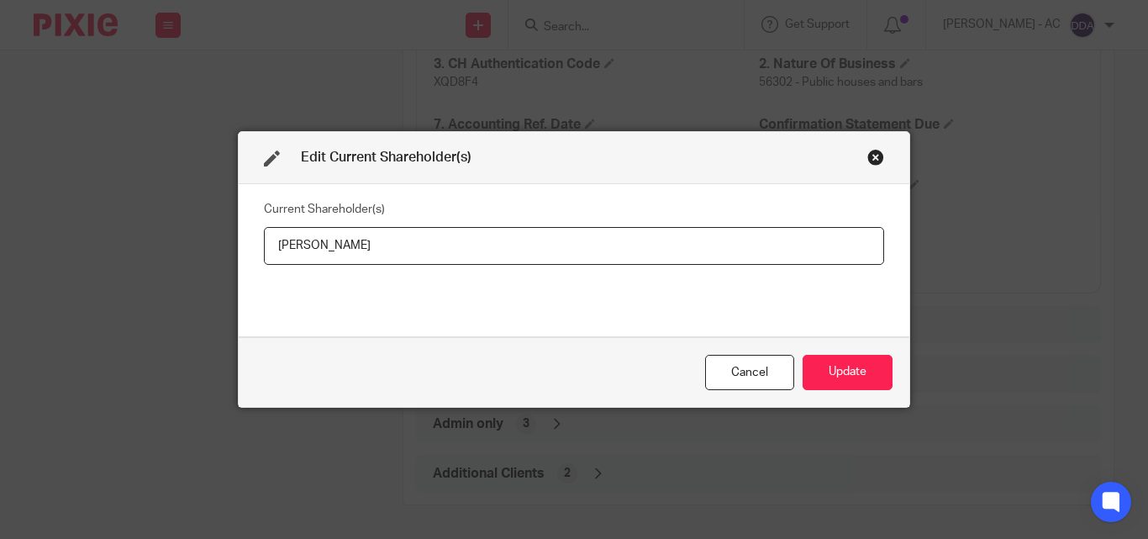
drag, startPoint x: 421, startPoint y: 237, endPoint x: 115, endPoint y: 237, distance: 306.0
click at [115, 236] on div "Edit Current Shareholder(s) Current Shareholder(s) Mark COTTEREL Cancel Update" at bounding box center [574, 269] width 1148 height 539
click at [850, 361] on button "Update" at bounding box center [848, 373] width 90 height 36
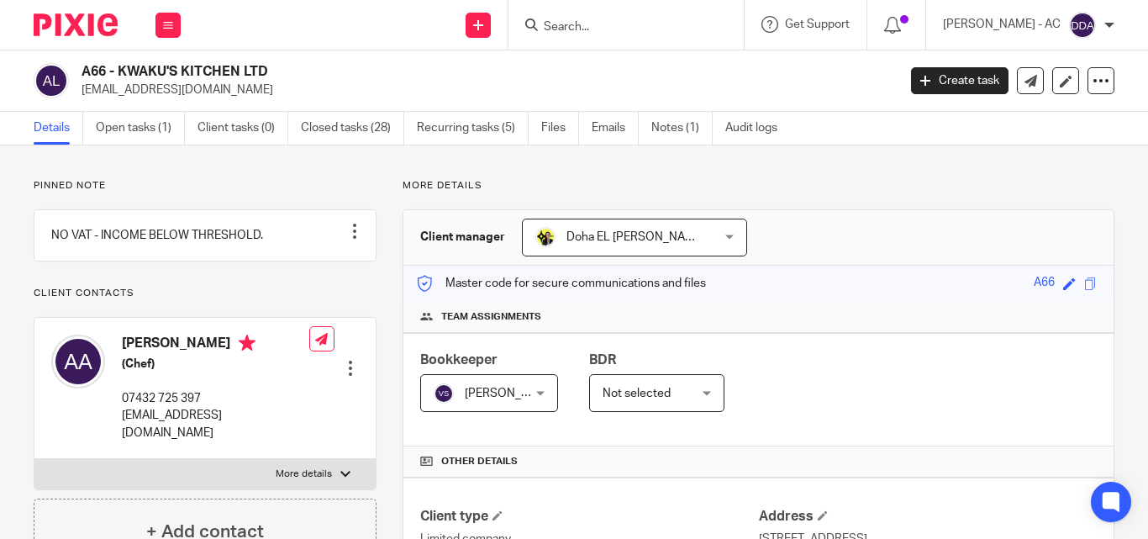
click at [860, 245] on div "Client manager [GEOGRAPHIC_DATA][PERSON_NAME] [GEOGRAPHIC_DATA][PERSON_NAME] [P…" at bounding box center [758, 237] width 710 height 55
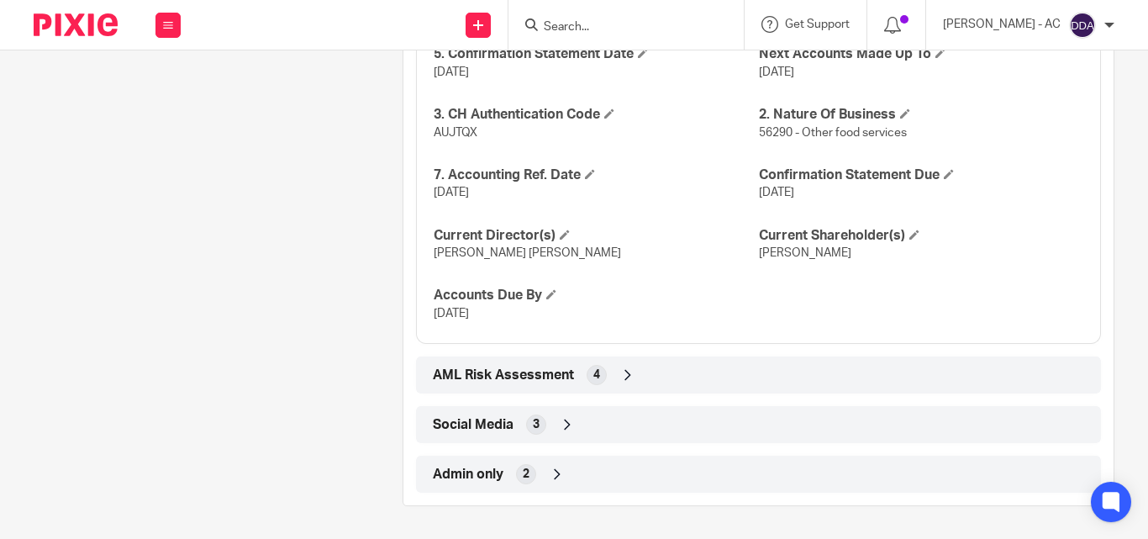
scroll to position [1745, 0]
click at [556, 230] on h4 "Current Director(s)" at bounding box center [596, 235] width 324 height 18
click at [562, 235] on span at bounding box center [565, 234] width 10 height 10
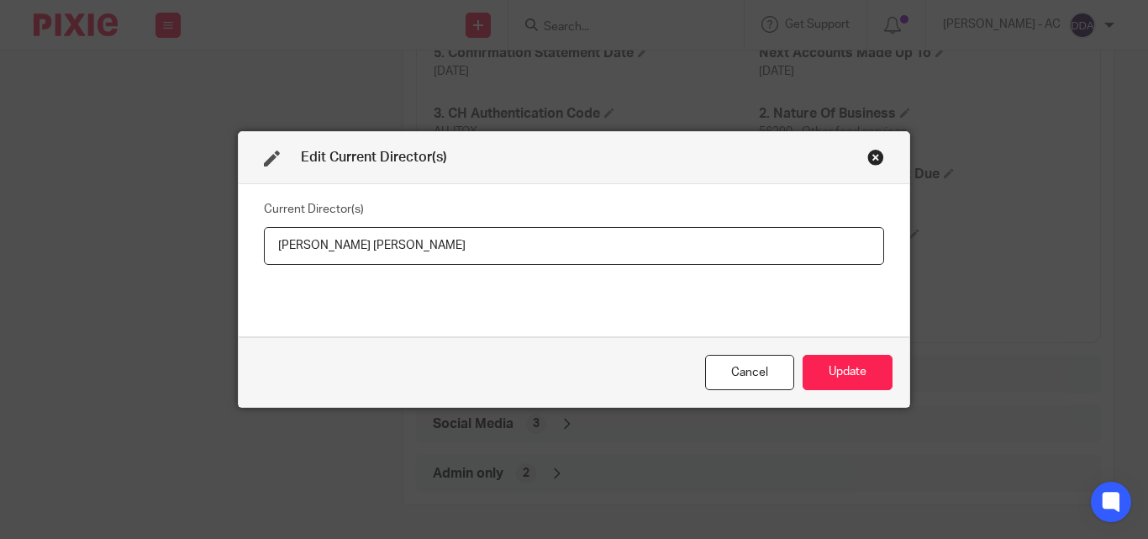
drag, startPoint x: 462, startPoint y: 252, endPoint x: 139, endPoint y: 249, distance: 323.6
click at [139, 249] on div "Edit Current Director(s) Current Director(s) [PERSON_NAME] [PERSON_NAME] Cancel…" at bounding box center [574, 269] width 1148 height 539
click at [845, 363] on button "Update" at bounding box center [848, 373] width 90 height 36
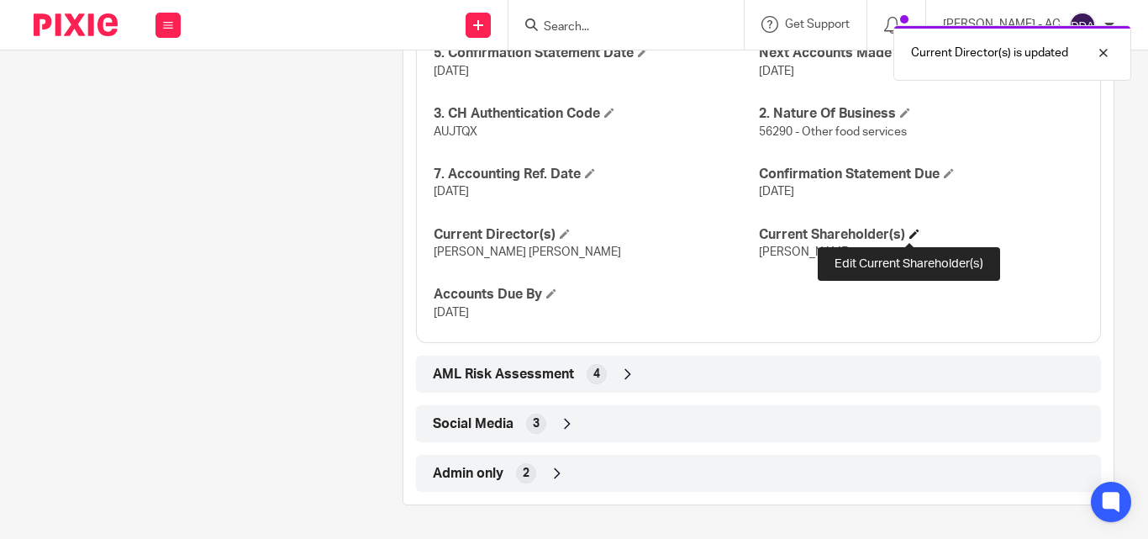
click at [910, 235] on span at bounding box center [915, 234] width 10 height 10
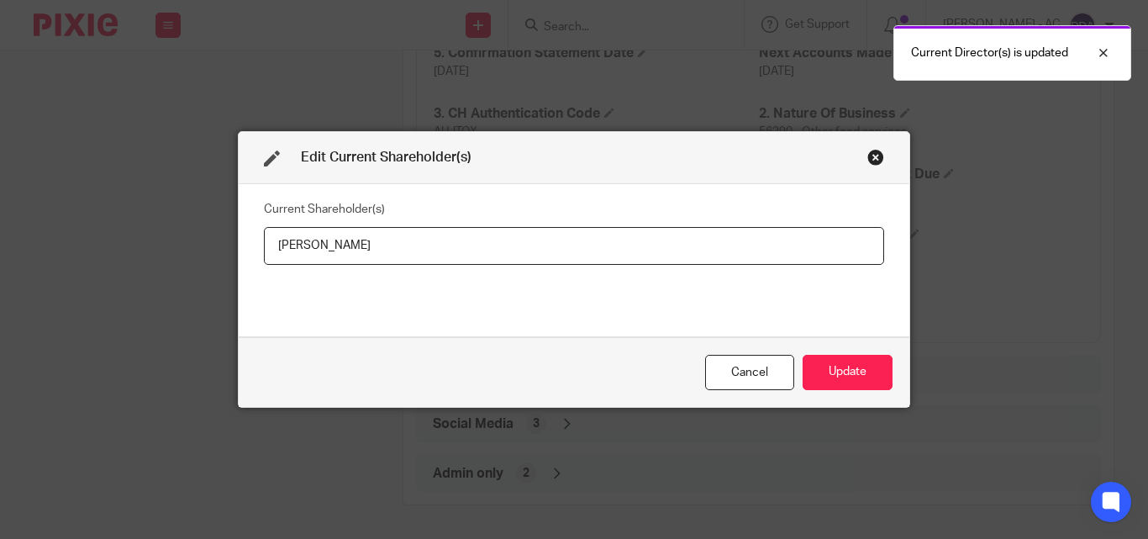
drag, startPoint x: 357, startPoint y: 256, endPoint x: 232, endPoint y: 246, distance: 125.6
click at [239, 246] on div "Current Shareholder(s) [PERSON_NAME]" at bounding box center [574, 260] width 671 height 152
click at [853, 368] on button "Update" at bounding box center [848, 373] width 90 height 36
